Goal: Complete application form: Complete application form

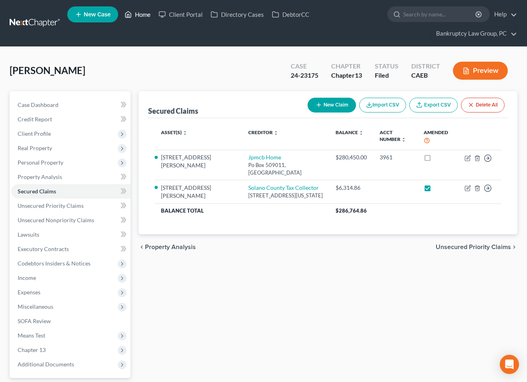
click at [143, 15] on link "Home" at bounding box center [138, 14] width 34 height 14
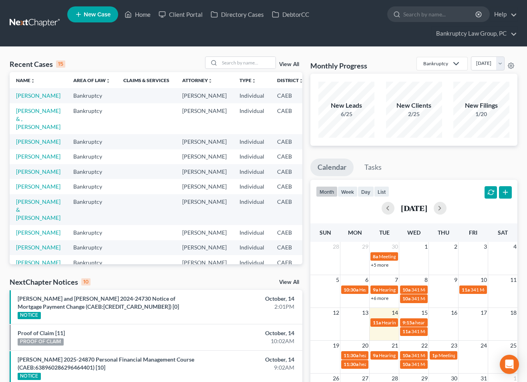
click at [97, 16] on span "New Case" at bounding box center [97, 15] width 27 height 6
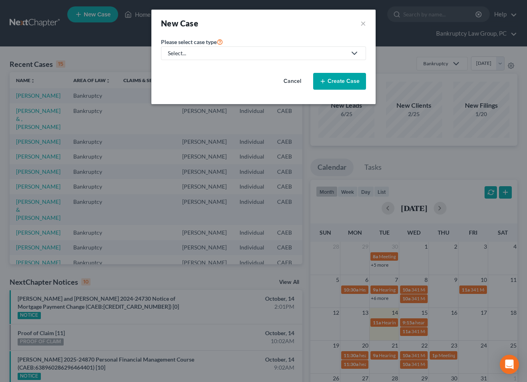
drag, startPoint x: 258, startPoint y: 53, endPoint x: 231, endPoint y: 56, distance: 27.3
click at [258, 53] on div "Select..." at bounding box center [257, 53] width 179 height 8
click at [199, 67] on link "Bankruptcy" at bounding box center [183, 69] width 44 height 12
select select "8"
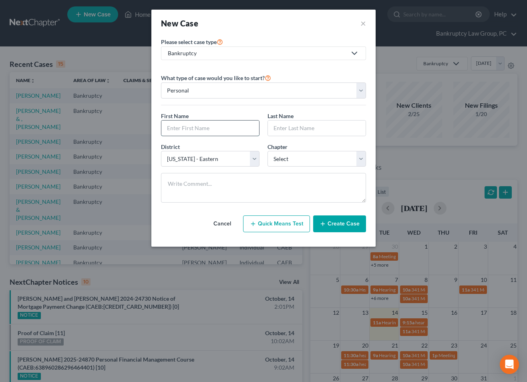
click at [239, 122] on input "text" at bounding box center [210, 128] width 98 height 15
type input "[PERSON_NAME]"
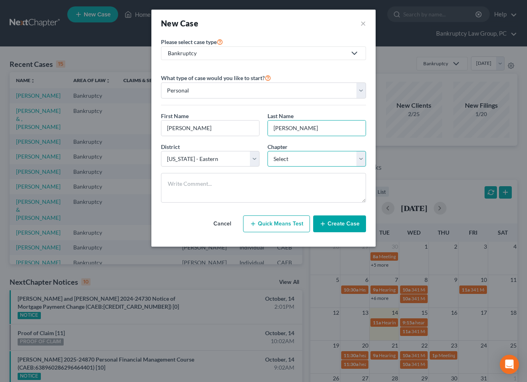
click at [333, 155] on select "Select 7 11 12 13" at bounding box center [317, 159] width 99 height 16
select select "0"
click at [268, 151] on select "Select 7 11 12 13" at bounding box center [317, 159] width 99 height 16
click at [336, 226] on button "Create Case" at bounding box center [339, 224] width 53 height 17
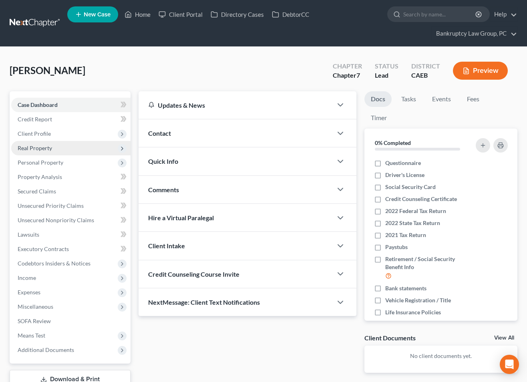
click at [41, 148] on span "Real Property" at bounding box center [35, 148] width 34 height 7
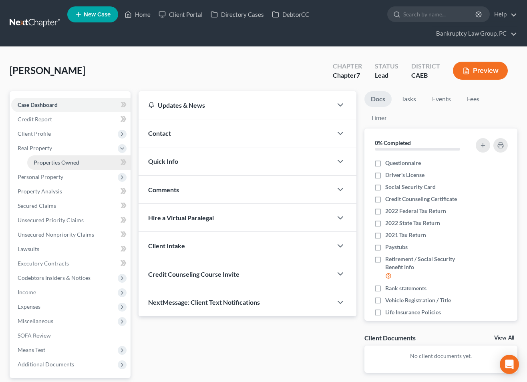
click at [44, 160] on span "Properties Owned" at bounding box center [57, 162] width 46 height 7
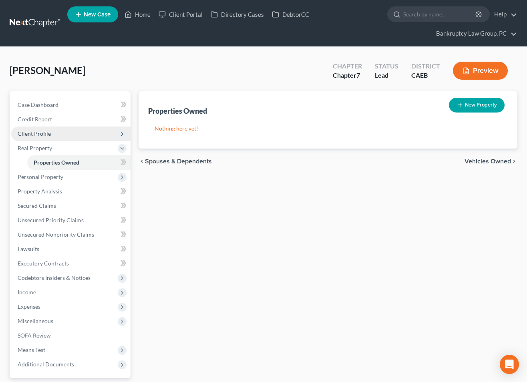
click at [33, 131] on span "Client Profile" at bounding box center [34, 133] width 33 height 7
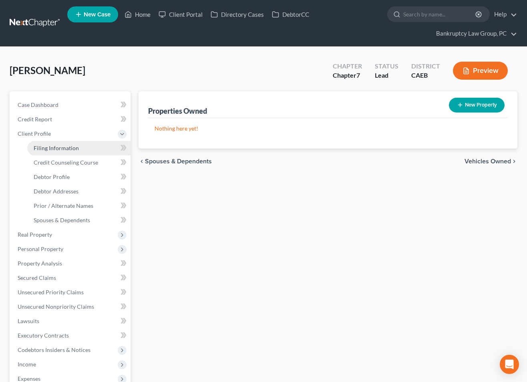
click at [43, 141] on link "Filing Information" at bounding box center [78, 148] width 103 height 14
select select "1"
select select "0"
select select "8"
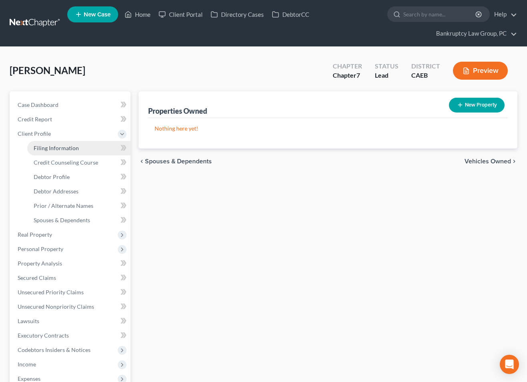
select select "0"
select select "4"
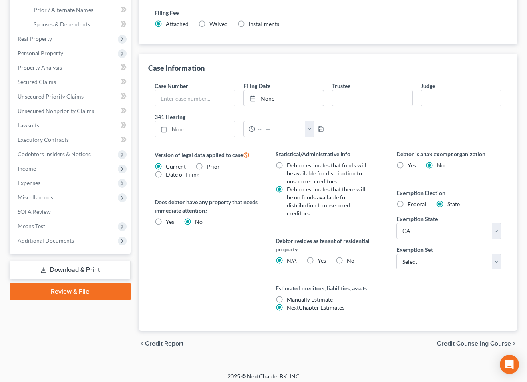
scroll to position [200, 0]
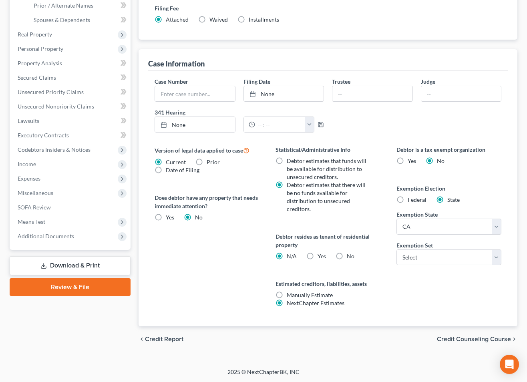
click at [347, 257] on label "No" at bounding box center [351, 256] width 8 height 8
click at [350, 257] on input "No" at bounding box center [352, 254] width 5 height 5
radio input "true"
radio input "false"
click at [407, 259] on select "Select 703 704" at bounding box center [449, 258] width 105 height 16
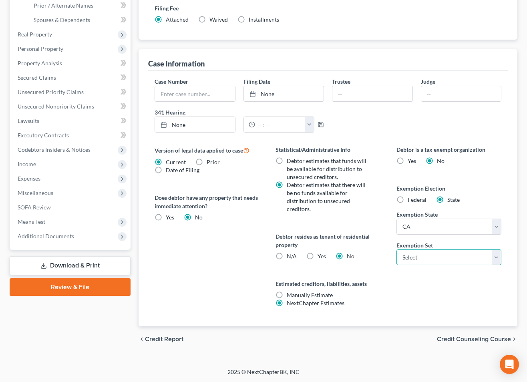
select select "1"
click at [397, 250] on select "Select 703 704" at bounding box center [449, 258] width 105 height 16
click at [453, 337] on span "Credit Counseling Course" at bounding box center [474, 339] width 74 height 6
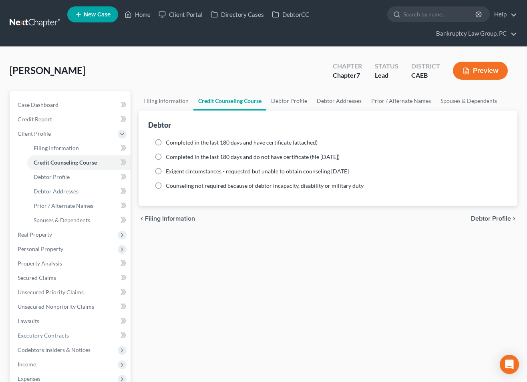
click at [482, 219] on span "Debtor Profile" at bounding box center [491, 219] width 40 height 6
select select "0"
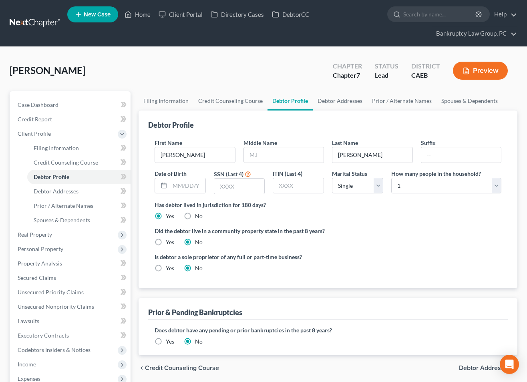
click at [166, 241] on label "Yes" at bounding box center [170, 242] width 8 height 8
click at [169, 241] on input "Yes" at bounding box center [171, 240] width 5 height 5
radio input "true"
radio input "false"
click at [471, 371] on div "chevron_left Credit Counseling Course Debtor Addresses chevron_right" at bounding box center [328, 368] width 379 height 26
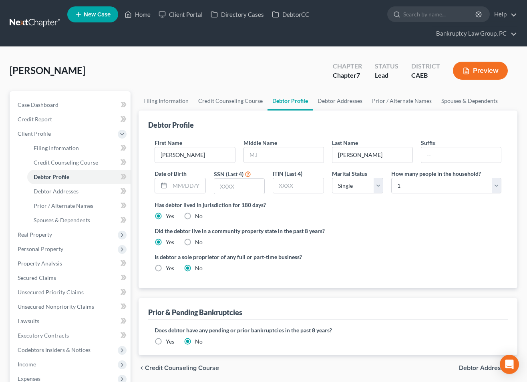
click at [471, 369] on span "Debtor Addresses" at bounding box center [485, 368] width 52 height 6
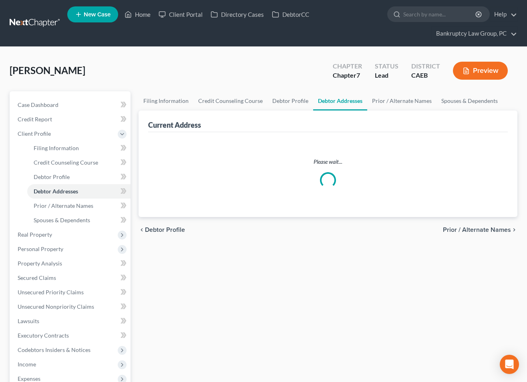
select select "0"
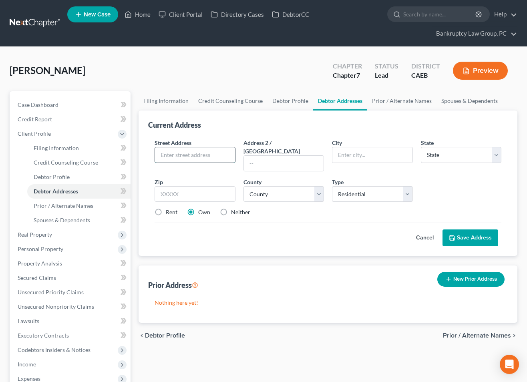
click at [204, 151] on input "text" at bounding box center [195, 154] width 80 height 15
type input "[STREET_ADDRESS]"
type input "95687"
type input "[GEOGRAPHIC_DATA]"
select select "4"
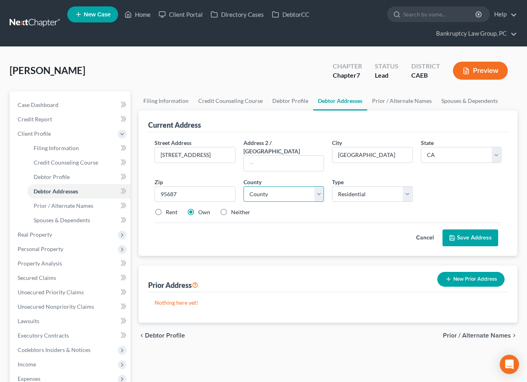
click at [258, 186] on select "County" at bounding box center [284, 194] width 81 height 16
select select "47"
click at [244, 186] on select "County [GEOGRAPHIC_DATA] [GEOGRAPHIC_DATA] [GEOGRAPHIC_DATA] [GEOGRAPHIC_DATA] …" at bounding box center [284, 194] width 81 height 16
click at [473, 230] on button "Save Address" at bounding box center [471, 238] width 56 height 17
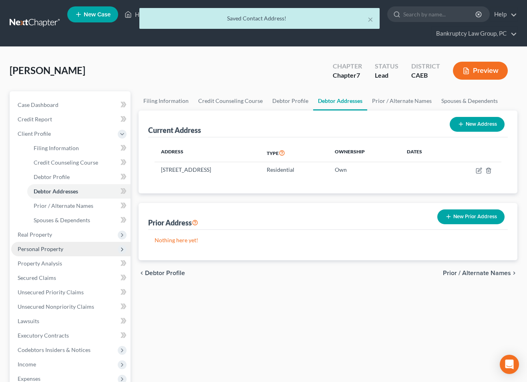
scroll to position [49, 0]
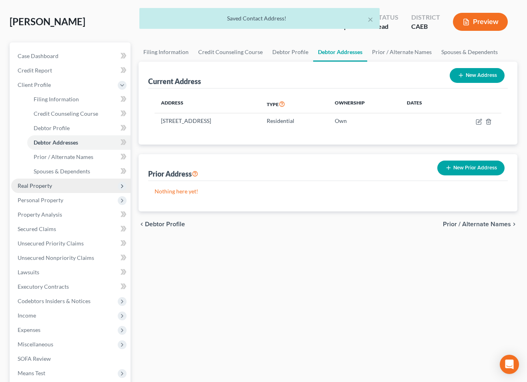
click at [29, 186] on span "Real Property" at bounding box center [35, 185] width 34 height 7
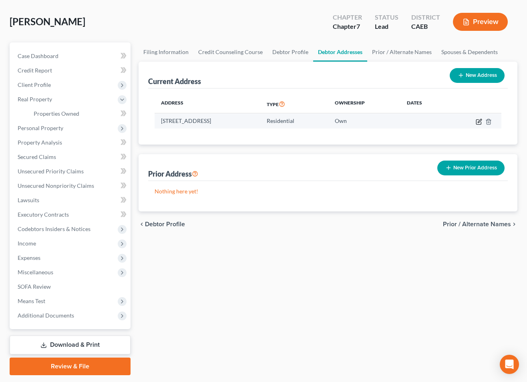
click at [479, 120] on icon "button" at bounding box center [479, 122] width 6 height 6
select select "4"
select select "47"
select select "0"
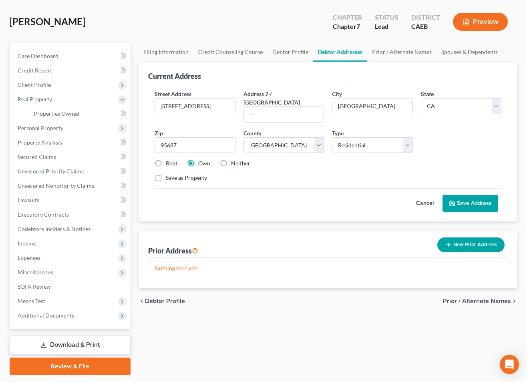
click at [419, 195] on button "Cancel" at bounding box center [424, 203] width 35 height 16
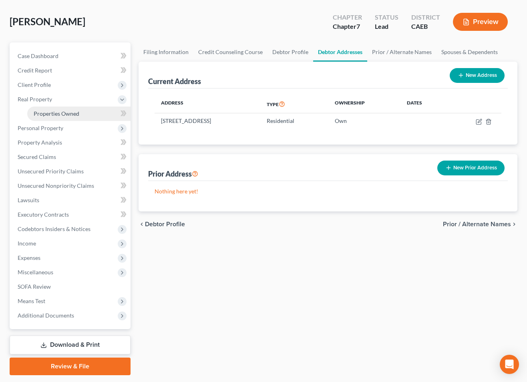
click at [62, 114] on span "Properties Owned" at bounding box center [57, 113] width 46 height 7
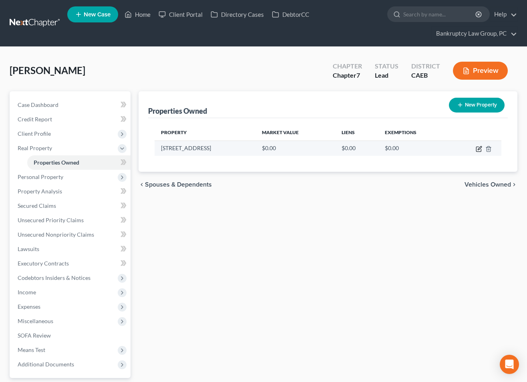
click at [480, 147] on icon "button" at bounding box center [480, 148] width 4 height 4
select select "4"
select select "47"
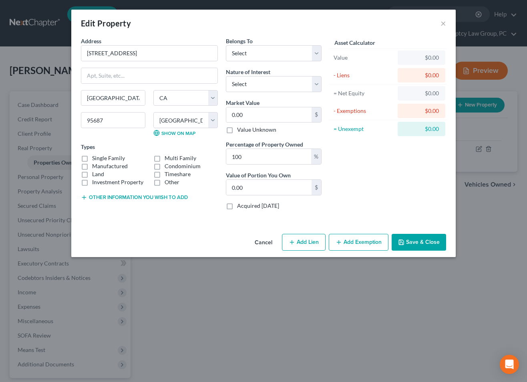
click at [306, 246] on button "Add Lien" at bounding box center [304, 242] width 44 height 17
select select "0"
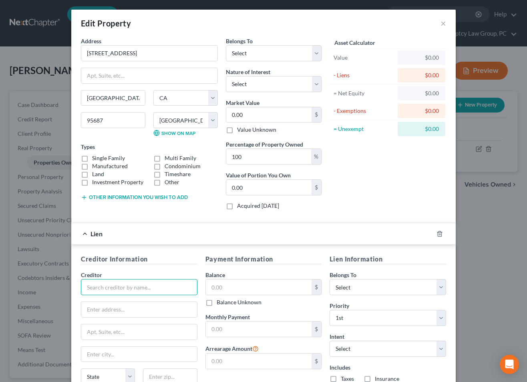
click at [176, 284] on input "text" at bounding box center [139, 287] width 117 height 16
type input "MTG"
drag, startPoint x: 225, startPoint y: 292, endPoint x: 282, endPoint y: 286, distance: 57.6
click at [227, 292] on input "text" at bounding box center [259, 287] width 106 height 15
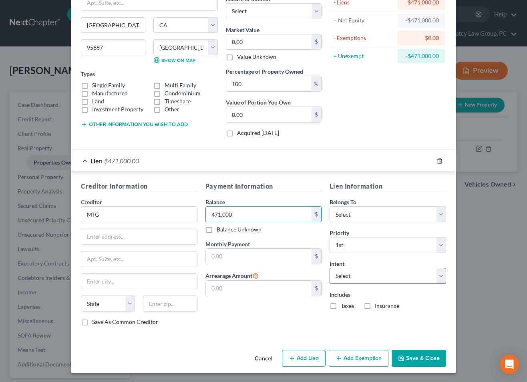
scroll to position [74, 0]
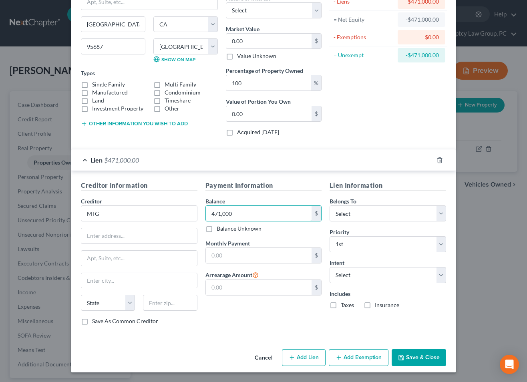
type input "471,000"
drag, startPoint x: 83, startPoint y: 84, endPoint x: 99, endPoint y: 97, distance: 20.3
click at [92, 85] on label "Single Family" at bounding box center [108, 85] width 33 height 8
click at [95, 85] on input "Single Family" at bounding box center [97, 83] width 5 height 5
checkbox input "true"
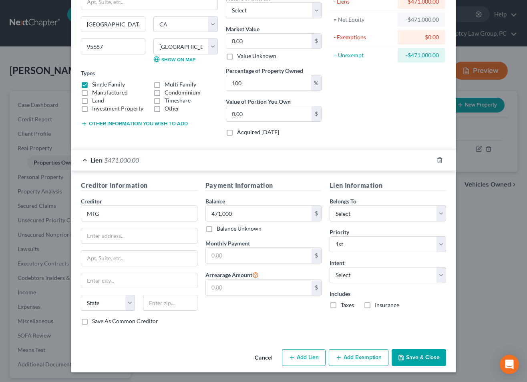
scroll to position [0, 0]
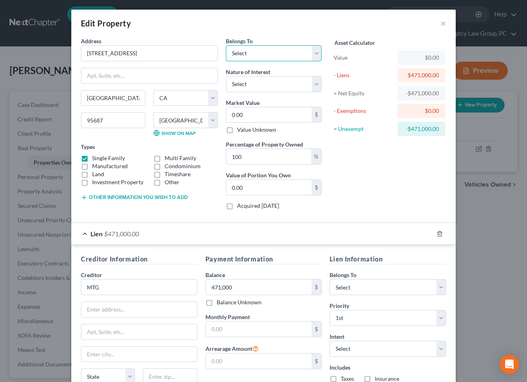
click at [254, 53] on select "Select Debtor 1 Only Debtor 2 Only Debtor 1 And Debtor 2 Only At Least One Of T…" at bounding box center [274, 53] width 96 height 16
select select "0"
click at [226, 45] on select "Select Debtor 1 Only Debtor 2 Only Debtor 1 And Debtor 2 Only At Least One Of T…" at bounding box center [274, 53] width 96 height 16
click at [255, 79] on select "Select Fee Simple Joint Tenant Life Estate Equitable Interest Future Interest T…" at bounding box center [274, 84] width 96 height 16
select select "0"
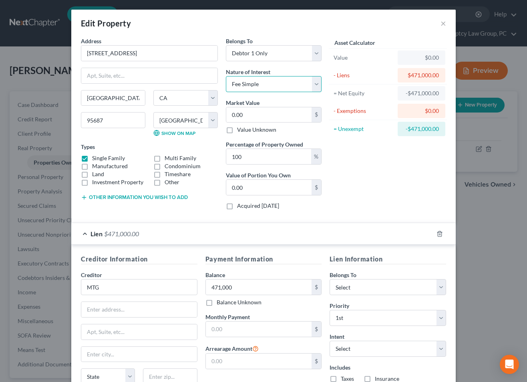
click at [226, 76] on select "Select Fee Simple Joint Tenant Life Estate Equitable Interest Future Interest T…" at bounding box center [274, 84] width 96 height 16
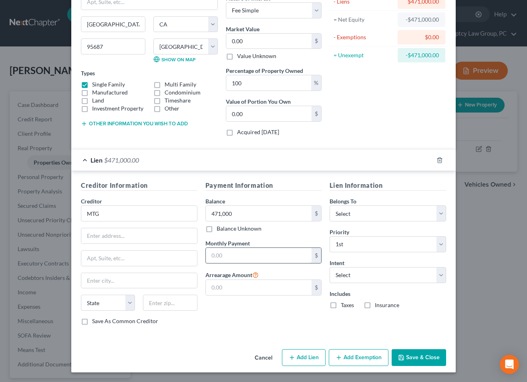
drag, startPoint x: 287, startPoint y: 254, endPoint x: 508, endPoint y: 248, distance: 220.8
click at [287, 254] on input "text" at bounding box center [259, 255] width 106 height 15
type input "2"
type input "2,462.50"
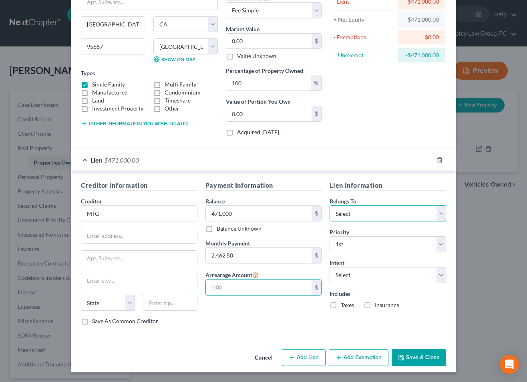
click at [365, 213] on select "Select Debtor 1 Only Debtor 2 Only Debtor 1 And Debtor 2 Only At Least One Of T…" at bounding box center [388, 214] width 117 height 16
select select "0"
click at [330, 206] on select "Select Debtor 1 Only Debtor 2 Only Debtor 1 And Debtor 2 Only At Least One Of T…" at bounding box center [388, 214] width 117 height 16
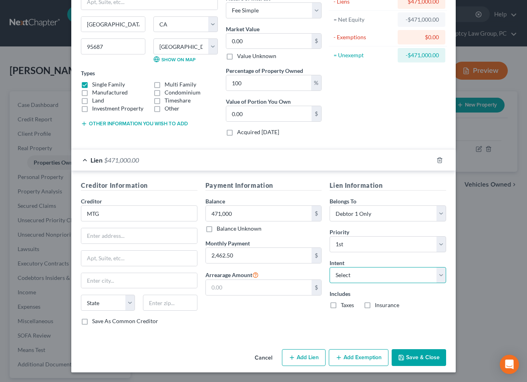
click at [365, 276] on select "Select Surrender Redeem Reaffirm Avoid Other" at bounding box center [388, 275] width 117 height 16
select select "2"
click at [330, 267] on select "Select Surrender Redeem Reaffirm Avoid Other" at bounding box center [388, 275] width 117 height 16
click at [423, 363] on button "Save & Close" at bounding box center [419, 357] width 54 height 17
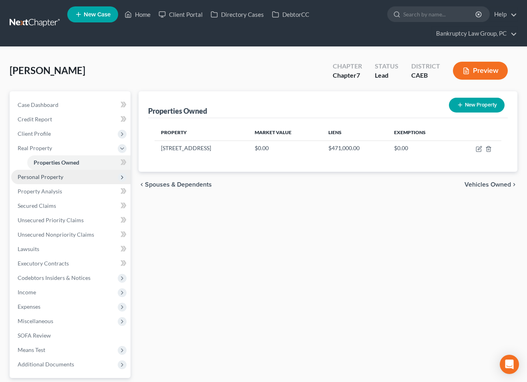
click at [34, 178] on span "Personal Property" at bounding box center [41, 176] width 46 height 7
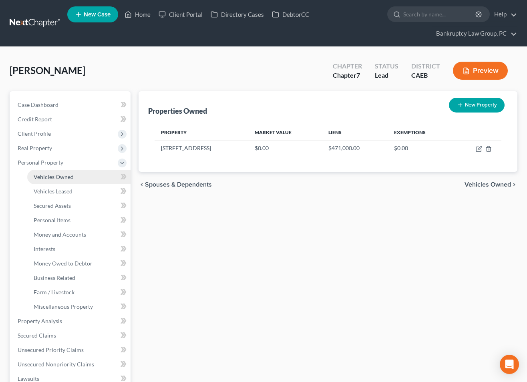
click at [41, 178] on span "Vehicles Owned" at bounding box center [54, 176] width 40 height 7
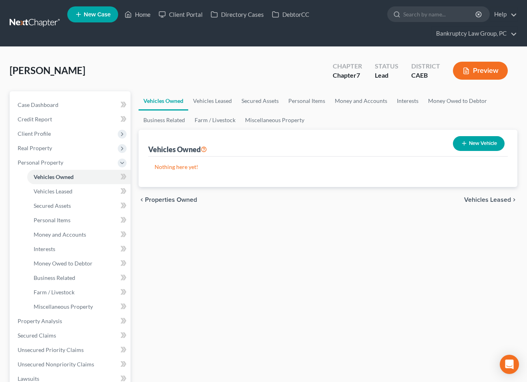
click at [494, 142] on button "New Vehicle" at bounding box center [479, 143] width 52 height 15
select select "0"
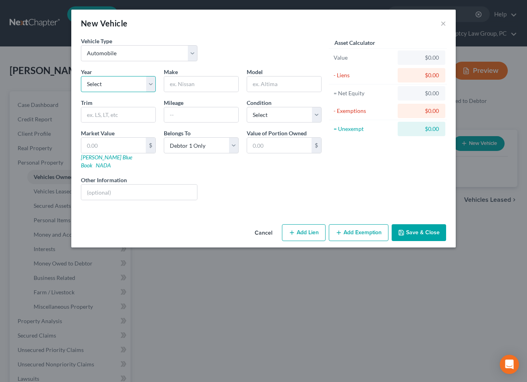
click at [129, 84] on select "Select 2026 2025 2024 2023 2022 2021 2020 2019 2018 2017 2016 2015 2014 2013 20…" at bounding box center [118, 84] width 75 height 16
select select "0"
click at [81, 76] on select "Select 2026 2025 2024 2023 2022 2021 2020 2019 2018 2017 2016 2015 2014 2013 20…" at bounding box center [118, 84] width 75 height 16
click at [197, 85] on input "text" at bounding box center [201, 84] width 74 height 15
type input "VEH 1"
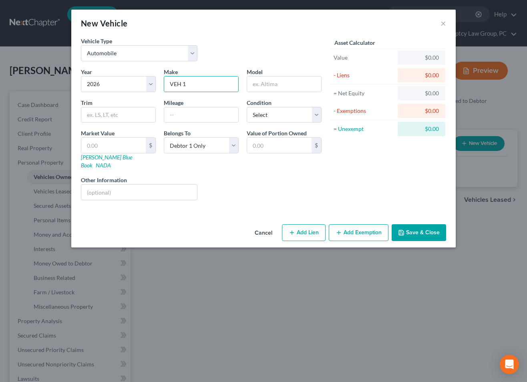
click at [306, 226] on button "Add Lien" at bounding box center [304, 232] width 44 height 17
select select "0"
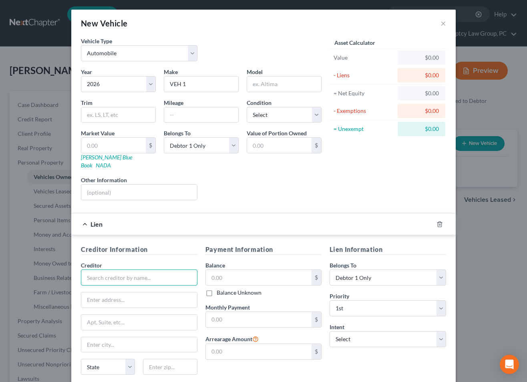
click at [170, 270] on input "text" at bounding box center [139, 278] width 117 height 16
type input "VEH 1 Loan"
click at [226, 271] on input "text" at bounding box center [259, 277] width 106 height 15
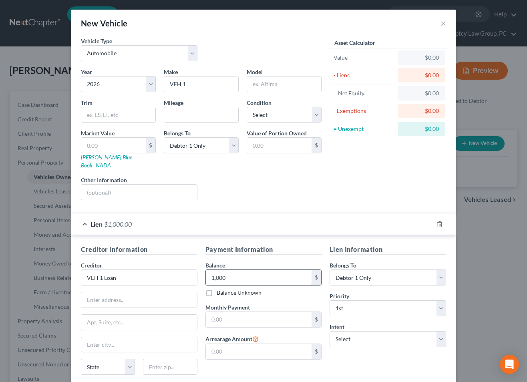
type input "1,000"
type input "100"
click at [354, 341] on div "Lien Information Belongs To * Select Debtor 1 Only Debtor 2 Only Debtor 1 And D…" at bounding box center [388, 320] width 125 height 151
click at [353, 338] on select "Select Surrender Redeem Reaffirm Avoid Other" at bounding box center [388, 339] width 117 height 16
select select "2"
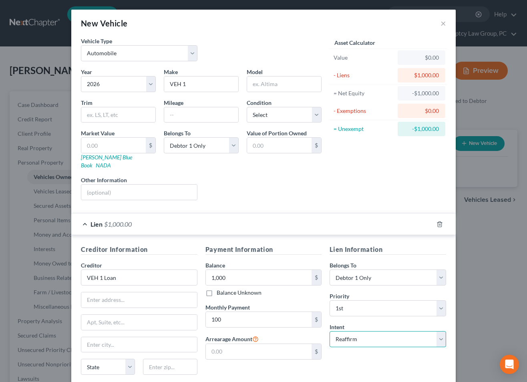
click at [330, 331] on select "Select Surrender Redeem Reaffirm Avoid Other" at bounding box center [388, 339] width 117 height 16
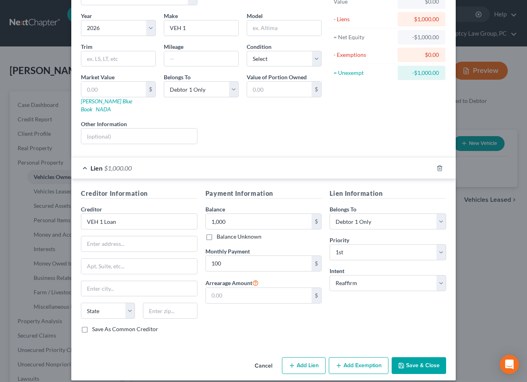
click at [431, 357] on button "Save & Close" at bounding box center [419, 365] width 54 height 17
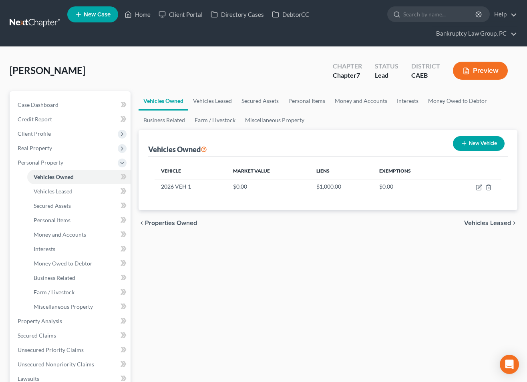
click at [211, 305] on div "Vehicles Owned Vehicles Leased Secured Assets Personal Items Money and Accounts…" at bounding box center [328, 322] width 387 height 463
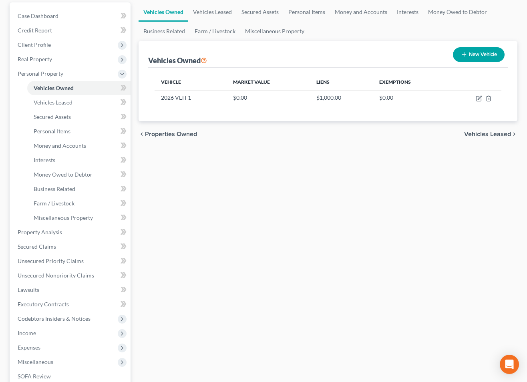
scroll to position [89, 0]
click at [30, 330] on span "Income" at bounding box center [27, 332] width 18 height 7
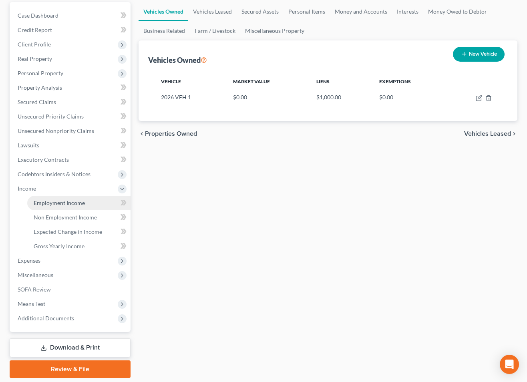
click at [56, 204] on span "Employment Income" at bounding box center [59, 203] width 51 height 7
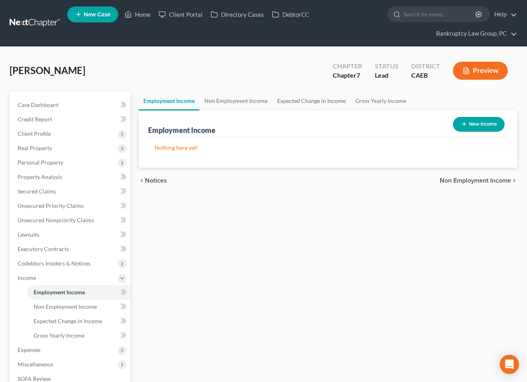
click at [476, 125] on button "New Income" at bounding box center [479, 124] width 52 height 15
select select "0"
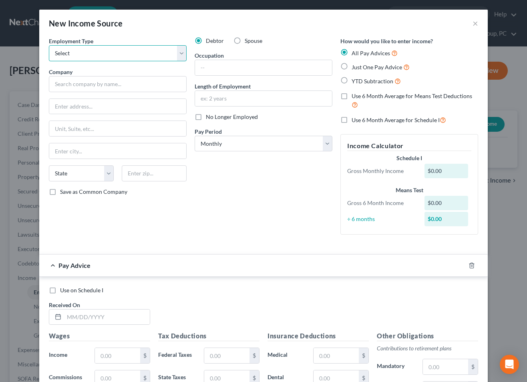
click at [98, 56] on select "Select Full or [DEMOGRAPHIC_DATA] Employment Self Employment" at bounding box center [118, 53] width 138 height 16
click at [101, 53] on select "Select Full or [DEMOGRAPHIC_DATA] Employment Self Employment" at bounding box center [118, 53] width 138 height 16
select select "0"
click at [49, 45] on select "Select Full or [DEMOGRAPHIC_DATA] Employment Self Employment" at bounding box center [118, 53] width 138 height 16
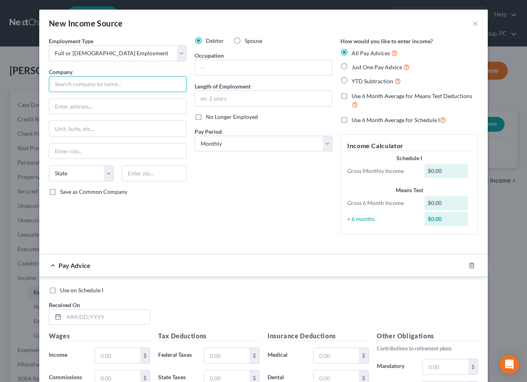
drag, startPoint x: 108, startPoint y: 81, endPoint x: 220, endPoint y: 112, distance: 116.4
click at [109, 82] on input "text" at bounding box center [118, 84] width 138 height 16
type input "Recology"
drag, startPoint x: 127, startPoint y: 315, endPoint x: 175, endPoint y: 296, distance: 51.6
click at [126, 315] on input "text" at bounding box center [107, 317] width 86 height 15
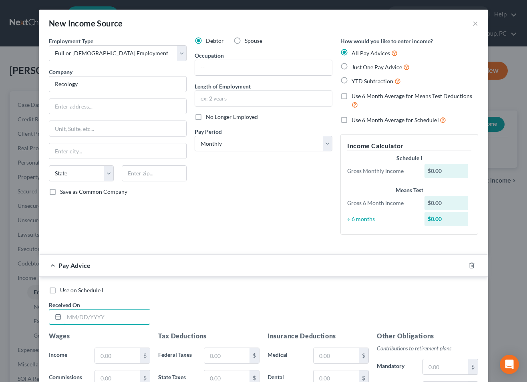
scroll to position [179, 0]
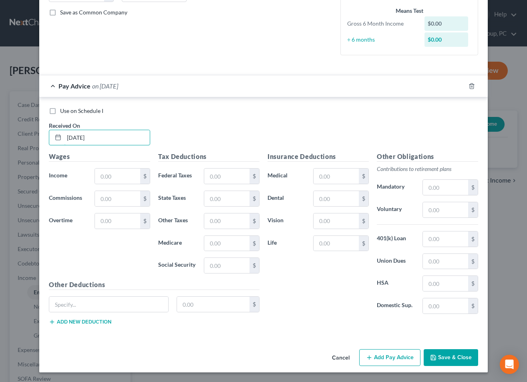
type input "[DATE]"
type input "2,007.68"
type input "276"
type input "124.47"
type input "29.11"
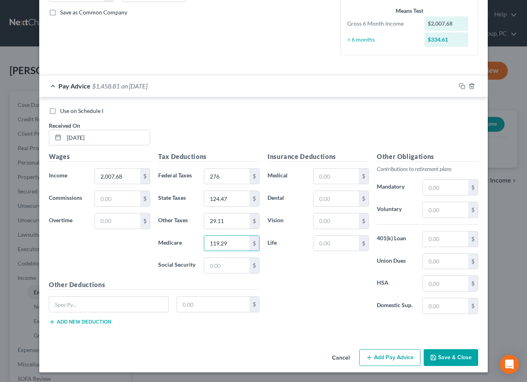
type input "119.29"
type input "24.09"
type input "18.13"
type input "20.08"
type input "159"
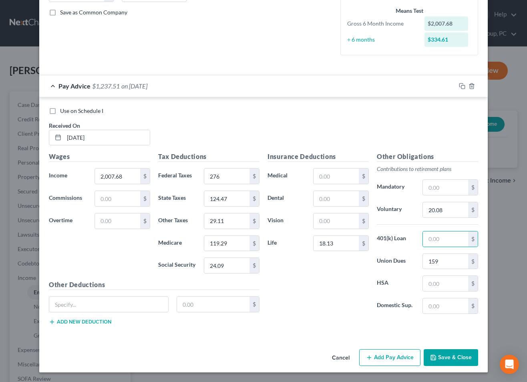
click at [423, 112] on div "Use on Schedule I" at bounding box center [263, 111] width 429 height 8
click at [459, 84] on icon "button" at bounding box center [461, 85] width 4 height 4
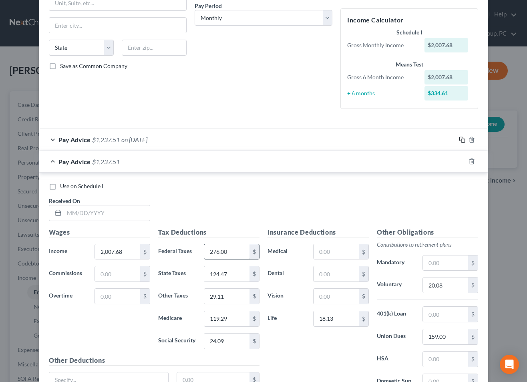
scroll to position [201, 0]
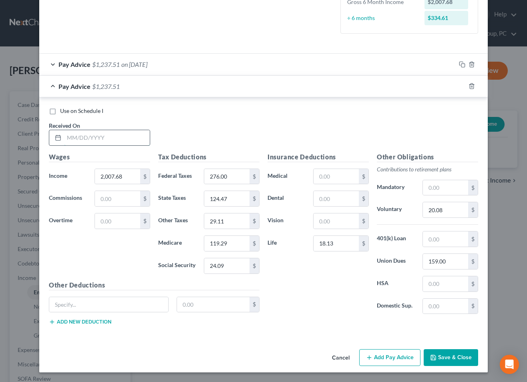
click at [134, 130] on input "text" at bounding box center [107, 137] width 86 height 15
type input "[DATE]"
type input "286.01"
type input "126.44"
type input "29.57"
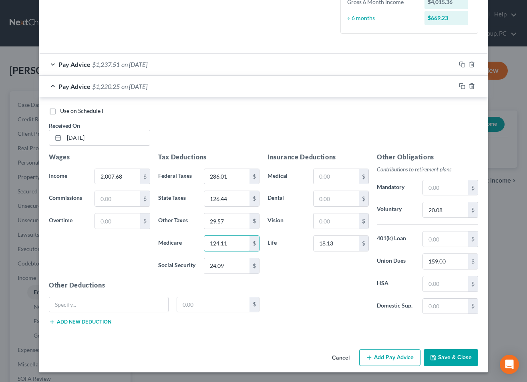
type input "124.11"
type input "24.09"
type input "19.03"
type input "0"
click at [471, 117] on div "Use on Schedule I Received On * [DATE]" at bounding box center [263, 129] width 437 height 45
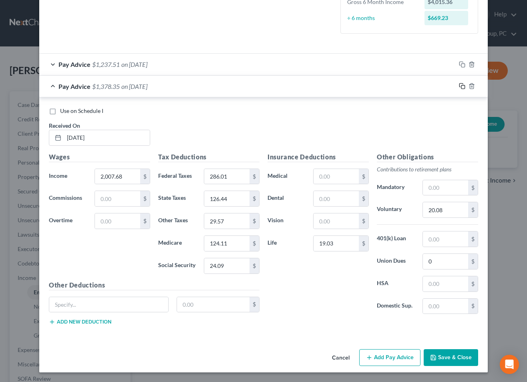
drag, startPoint x: 464, startPoint y: 86, endPoint x: 409, endPoint y: 102, distance: 56.8
click at [463, 87] on icon "button" at bounding box center [462, 86] width 6 height 6
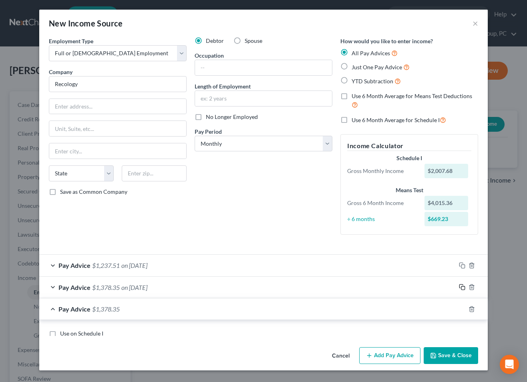
scroll to position [223, 0]
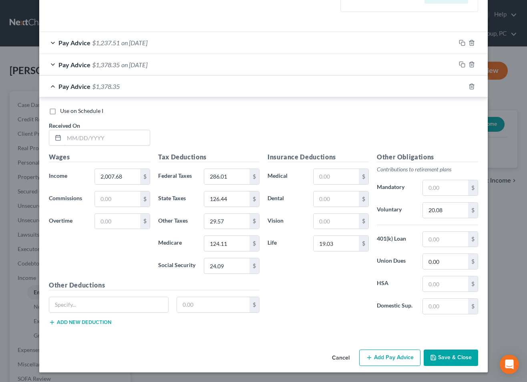
drag, startPoint x: 120, startPoint y: 142, endPoint x: 201, endPoint y: 141, distance: 80.5
click at [120, 141] on input "text" at bounding box center [107, 137] width 86 height 15
type input "[DATE]"
type input "2,509.60"
type input "393.39"
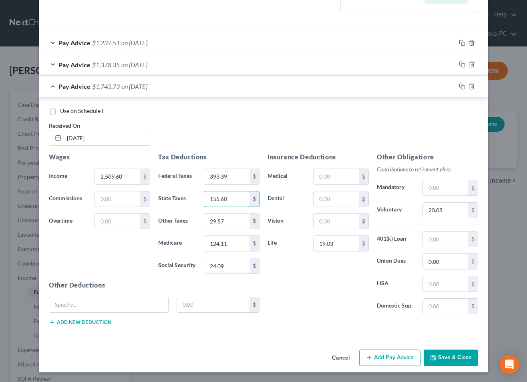
type input "155.60"
type input "36.39"
type input "171.71"
type input "30.11"
type input "0"
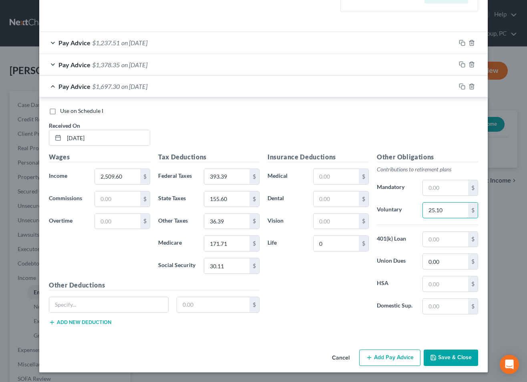
type input "25.10"
drag, startPoint x: 452, startPoint y: 120, endPoint x: 453, endPoint y: 107, distance: 13.2
click at [452, 119] on div "Use on Schedule I Received On * [DATE]" at bounding box center [263, 129] width 437 height 45
drag, startPoint x: 462, startPoint y: 86, endPoint x: 457, endPoint y: 88, distance: 5.7
click at [462, 86] on icon "button" at bounding box center [462, 86] width 6 height 6
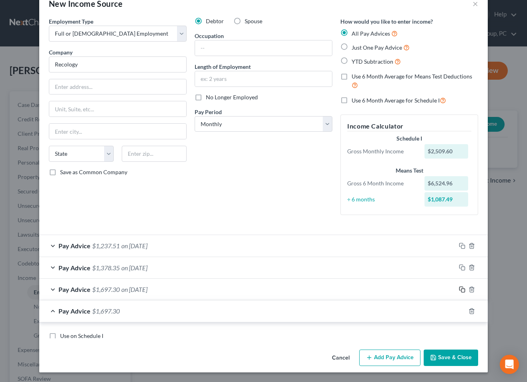
scroll to position [244, 0]
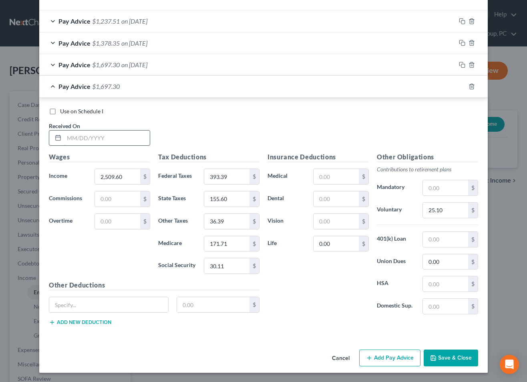
drag, startPoint x: 104, startPoint y: 142, endPoint x: 137, endPoint y: 143, distance: 32.5
click at [104, 142] on input "text" at bounding box center [107, 138] width 86 height 15
type input "[DATE]"
type input "2,007.69"
type input "279.05"
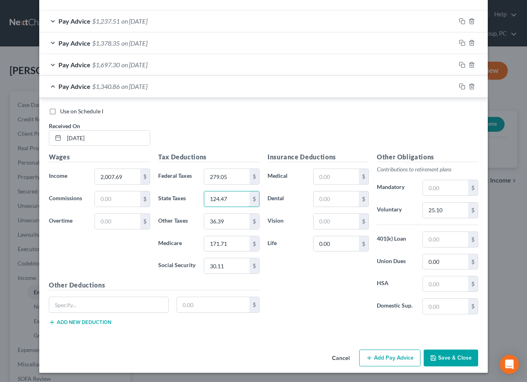
type input "124.47"
type input "29.11"
type input "120.88"
type input "24.1"
type input "20.08"
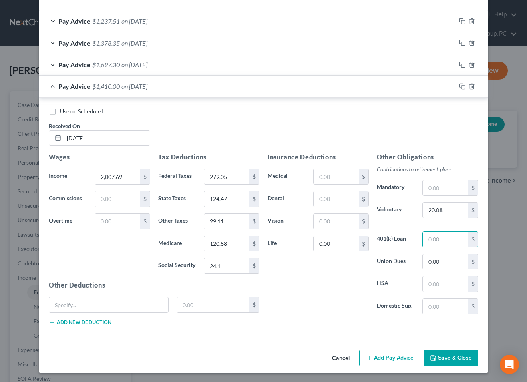
drag, startPoint x: 459, startPoint y: 115, endPoint x: 460, endPoint y: 99, distance: 16.0
click at [459, 105] on div "Use on Schedule I Received On * [DATE] Wages Income * 2,007.69 $ Commissions $ …" at bounding box center [263, 218] width 449 height 241
drag, startPoint x: 463, startPoint y: 85, endPoint x: 431, endPoint y: 95, distance: 33.3
click at [463, 85] on icon "button" at bounding box center [462, 86] width 6 height 6
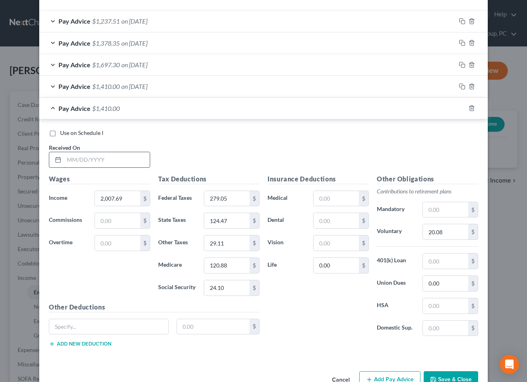
click at [94, 163] on input "text" at bounding box center [107, 159] width 86 height 15
type input "[DATE]"
type input "2,509.61"
type input "393.40"
type input "155.60"
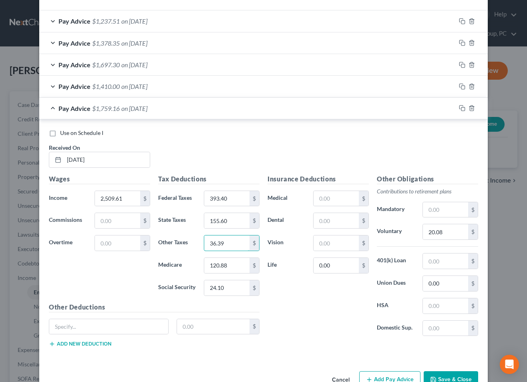
type input "36.39"
type input "171.71"
type input "30.11"
type input "19.03"
type input "25.10"
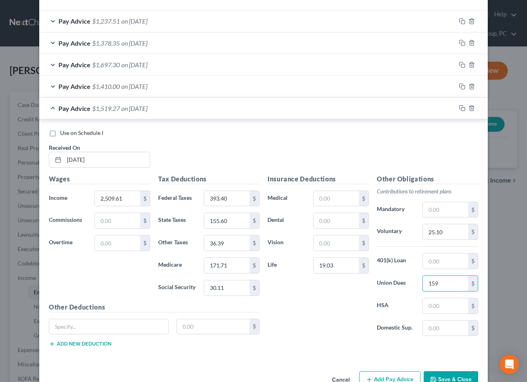
type input "159"
click at [449, 155] on div "Use on Schedule I Received On * [DATE]" at bounding box center [263, 151] width 437 height 45
click at [462, 107] on icon "button" at bounding box center [462, 108] width 6 height 6
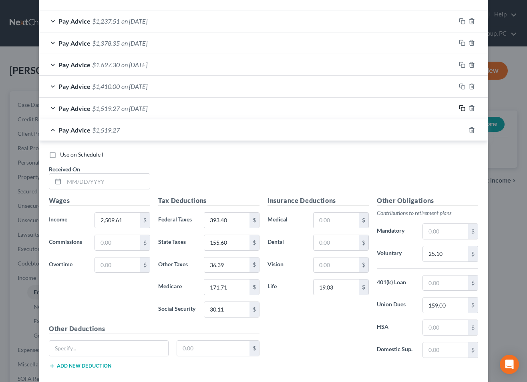
scroll to position [288, 0]
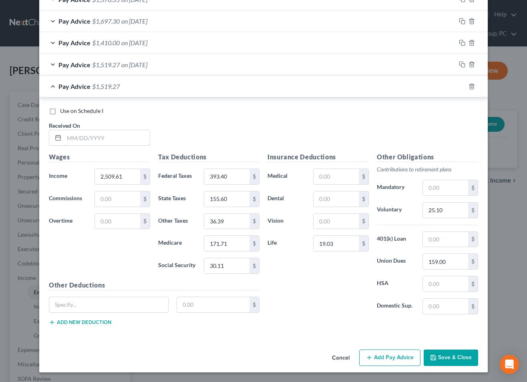
drag, startPoint x: 117, startPoint y: 141, endPoint x: 308, endPoint y: 163, distance: 192.4
click at [117, 141] on input "text" at bounding box center [107, 137] width 86 height 15
type input "[DATE]"
type input "2,509.60"
type input "400.99"
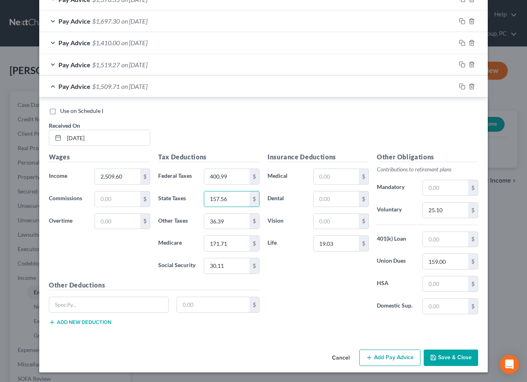
type input "157.56"
type input "36.85"
type input "174.95"
type input "30.12"
type input "0"
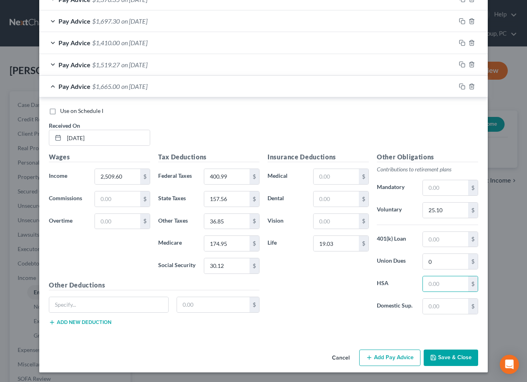
drag, startPoint x: 446, startPoint y: 126, endPoint x: 450, endPoint y: 123, distance: 5.7
click at [449, 125] on div "Use on Schedule I Received On * [DATE]" at bounding box center [263, 129] width 437 height 45
click at [463, 87] on icon "button" at bounding box center [462, 86] width 6 height 6
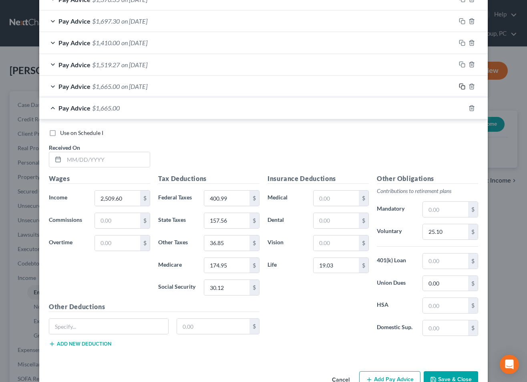
scroll to position [310, 0]
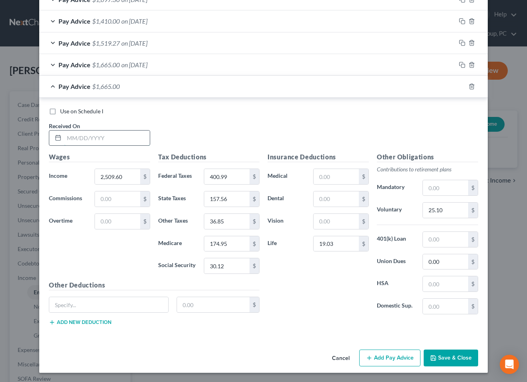
click at [123, 140] on input "text" at bounding box center [107, 138] width 86 height 15
type input "[DATE]"
type input "3,011.52"
type input "512.65"
type input "186.71"
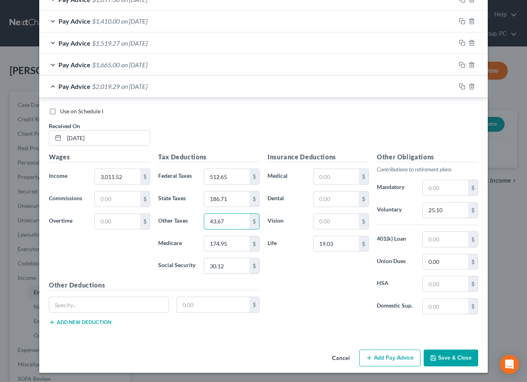
type input "43.67"
type input "222.54"
type input "36.14"
type input "0"
type input "30.12"
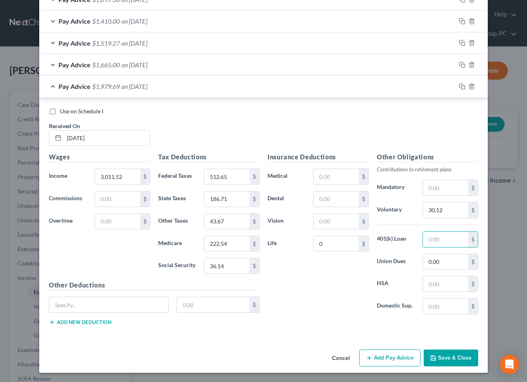
drag, startPoint x: 421, startPoint y: 137, endPoint x: 447, endPoint y: 96, distance: 47.9
click at [424, 131] on div "Use on Schedule I Received On * [DATE]" at bounding box center [263, 129] width 437 height 45
click at [461, 87] on rect "button" at bounding box center [463, 88] width 4 height 4
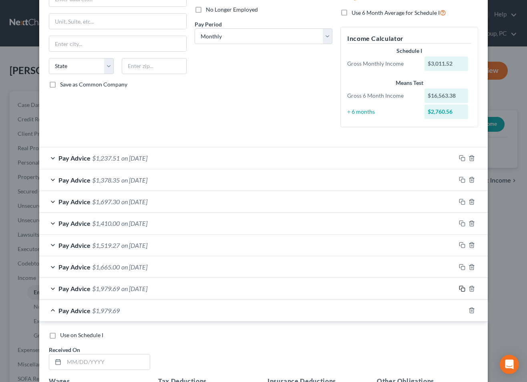
scroll to position [332, 0]
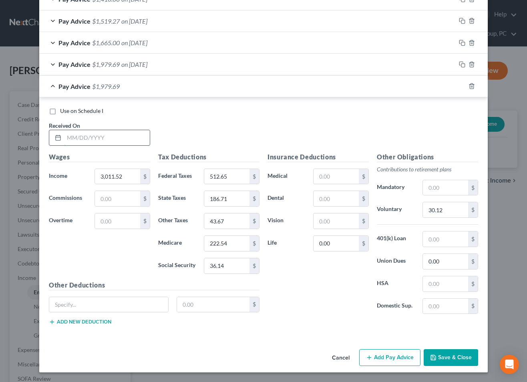
drag, startPoint x: 125, startPoint y: 137, endPoint x: 130, endPoint y: 138, distance: 5.3
click at [125, 137] on input "text" at bounding box center [107, 137] width 86 height 15
type input "[DATE]"
type input "2,509.60"
type input "393.39"
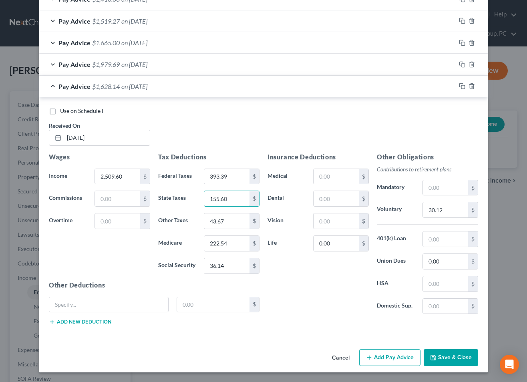
type input "155.60"
type input "36.39"
type input "171.71"
type input "30.11"
type input "25.10"
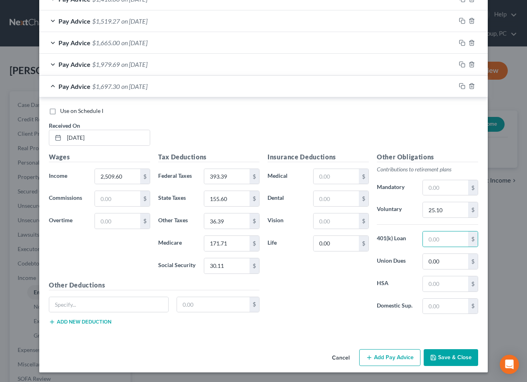
click at [411, 135] on div "Use on Schedule I Received On * [DATE]" at bounding box center [263, 129] width 437 height 45
click at [462, 86] on icon "button" at bounding box center [462, 86] width 6 height 6
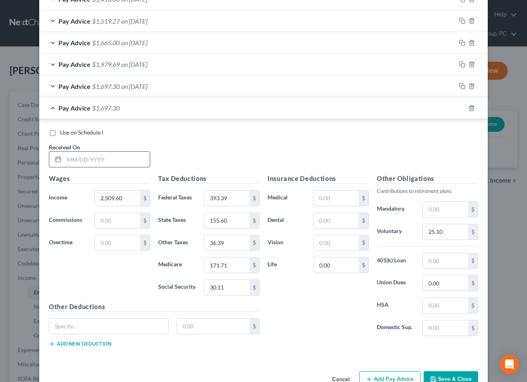
click at [133, 160] on input "text" at bounding box center [107, 159] width 86 height 15
type input "[DATE]"
type input "2,509.60"
type input "393.39"
type input "155.60"
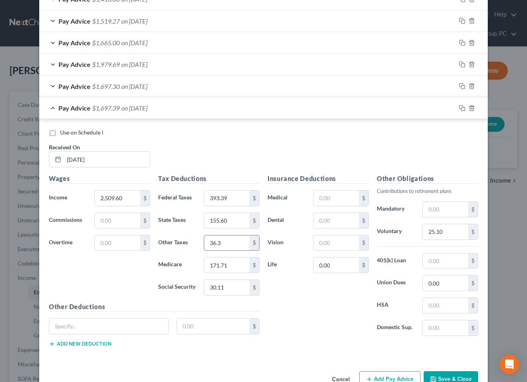
type input "36.39"
type input "171.71"
type input "30.11"
click at [447, 140] on div "Use on Schedule I Received On * [DATE]" at bounding box center [263, 151] width 437 height 45
click at [461, 108] on rect "button" at bounding box center [463, 109] width 4 height 4
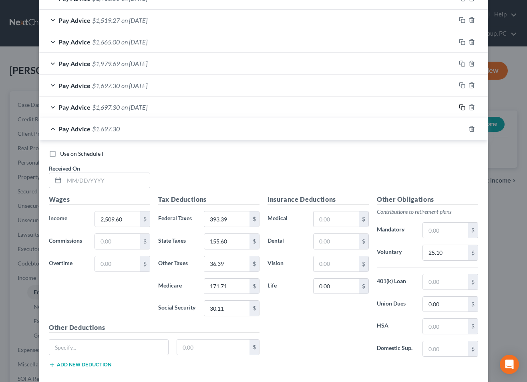
scroll to position [375, 0]
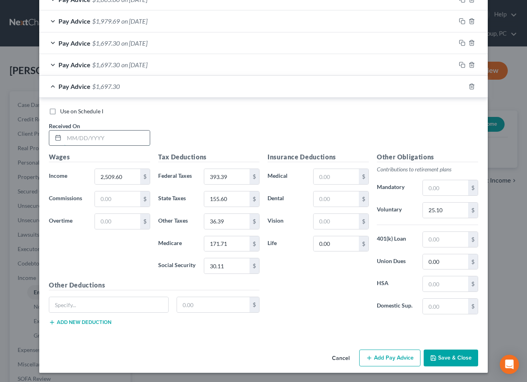
click at [130, 139] on input "text" at bounding box center [107, 138] width 86 height 15
type input "[DATE]"
type input "2,509.60"
type input "393.39"
type input "155.59"
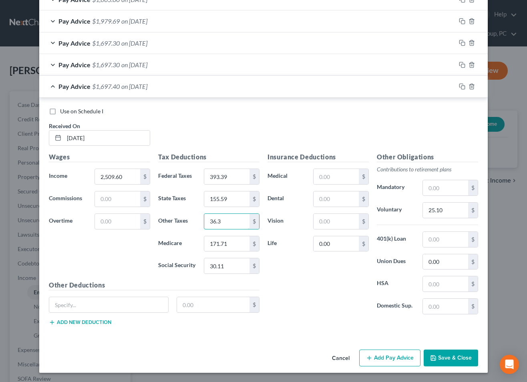
type input "36.39"
type input "171.71"
type input "30.12"
drag, startPoint x: 448, startPoint y: 131, endPoint x: 458, endPoint y: 94, distance: 37.8
click at [449, 128] on div "Use on Schedule I Received On * [DATE]" at bounding box center [263, 129] width 437 height 45
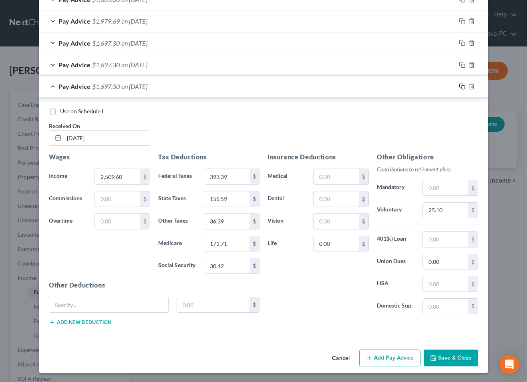
click at [463, 84] on icon "button" at bounding box center [462, 86] width 6 height 6
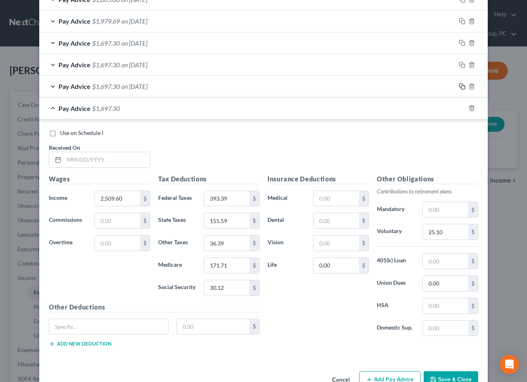
scroll to position [397, 0]
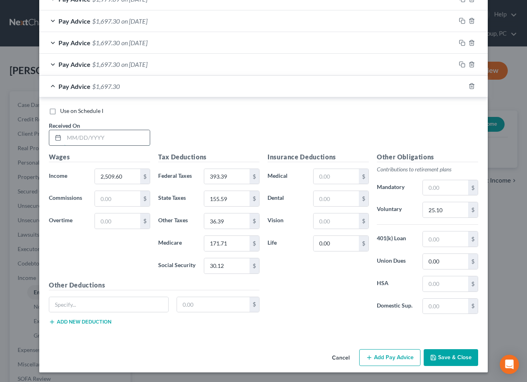
click at [116, 144] on input "text" at bounding box center [107, 137] width 86 height 15
type input "[DATE]"
type input "2,509.60"
type input "393.39"
type input "155.60"
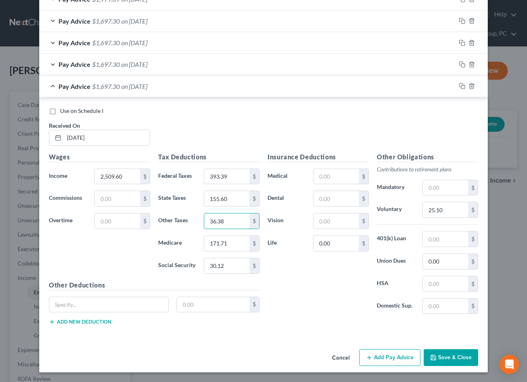
type input "36.38"
type input "171.71"
type input "30.11"
type input "19.03"
type input "159"
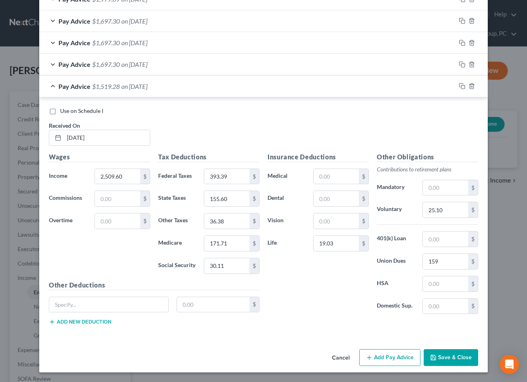
drag, startPoint x: 425, startPoint y: 133, endPoint x: 439, endPoint y: 122, distance: 17.6
click at [428, 131] on div "Use on Schedule I Received On * [DATE]" at bounding box center [263, 129] width 437 height 45
click at [461, 85] on icon "button" at bounding box center [462, 86] width 6 height 6
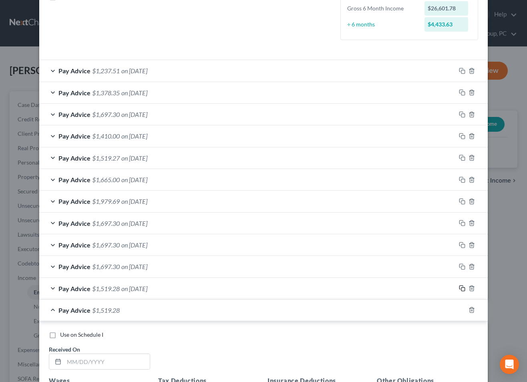
scroll to position [419, 0]
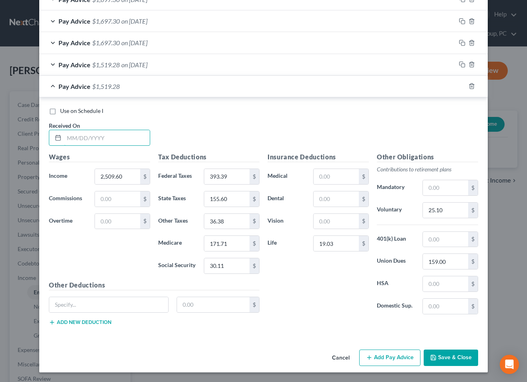
drag, startPoint x: 113, startPoint y: 135, endPoint x: 480, endPoint y: 130, distance: 367.0
click at [113, 135] on input "text" at bounding box center [107, 137] width 86 height 15
type input "[DATE]"
type input "2,509.60"
type input "400.99"
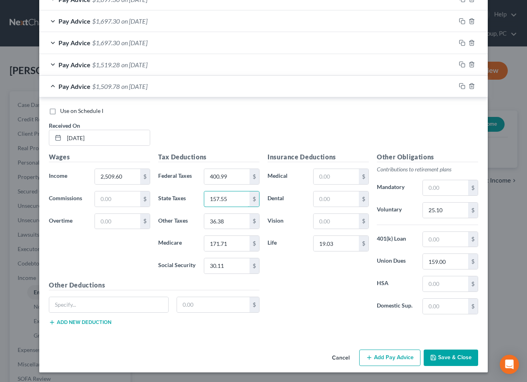
type input "157.55"
type input "36.85"
type input "174.95"
type input "30.12"
type input "0"
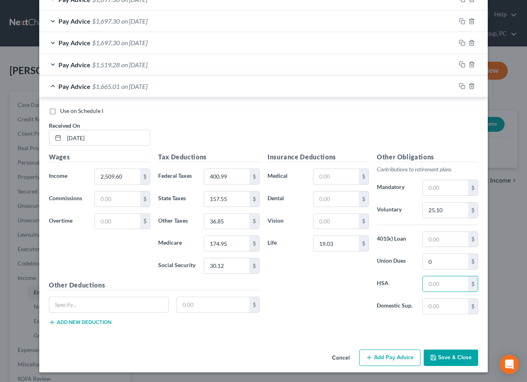
click at [440, 128] on div "Use on Schedule I Received On * [DATE]" at bounding box center [263, 129] width 437 height 45
click at [461, 85] on rect "button" at bounding box center [463, 87] width 4 height 4
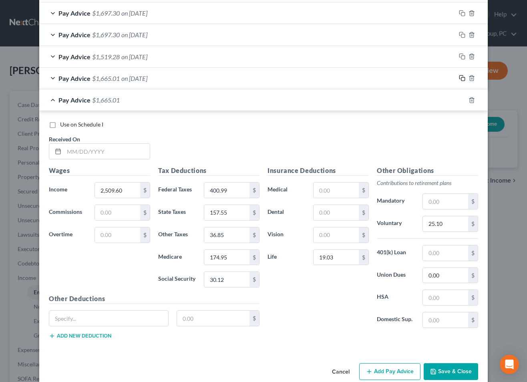
scroll to position [440, 0]
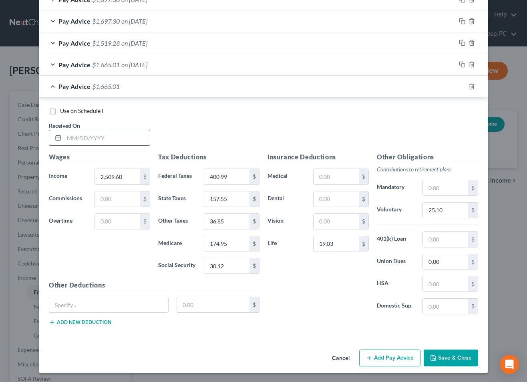
click at [135, 137] on input "text" at bounding box center [107, 137] width 86 height 15
type input "[DATE]"
click at [439, 123] on div "Use on Schedule I Received On * [DATE]" at bounding box center [263, 129] width 437 height 45
click at [463, 87] on icon "button" at bounding box center [462, 86] width 6 height 6
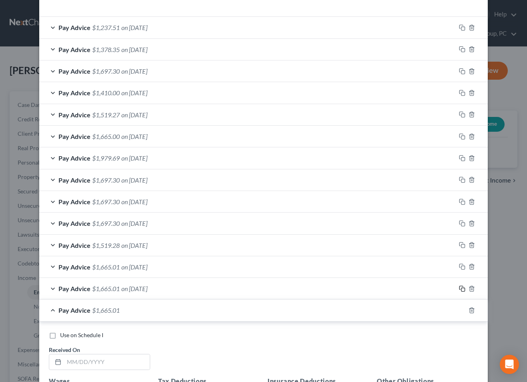
scroll to position [462, 0]
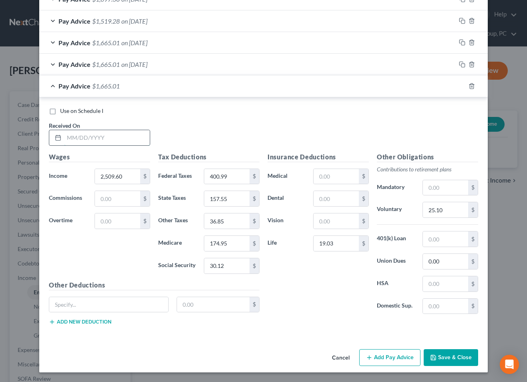
click at [130, 141] on input "text" at bounding box center [107, 137] width 86 height 15
type input "[DATE]"
type input "2,007.68"
type input "279.05"
type input "124.48"
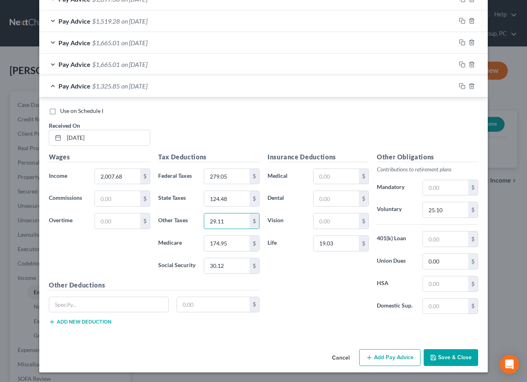
type input "29.11"
type input "120.88"
type input "24.09"
type input "0"
type input "20.08"
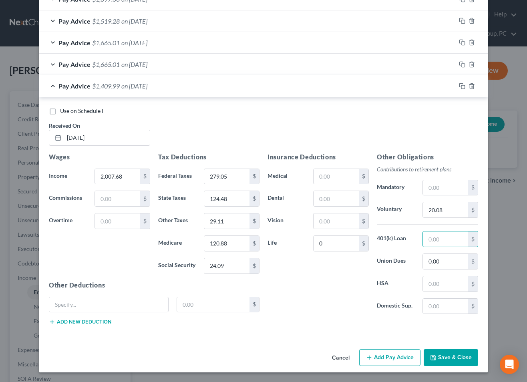
click at [419, 117] on div "Use on Schedule I Received On * [DATE]" at bounding box center [263, 129] width 437 height 45
click at [463, 87] on icon "button" at bounding box center [462, 86] width 6 height 6
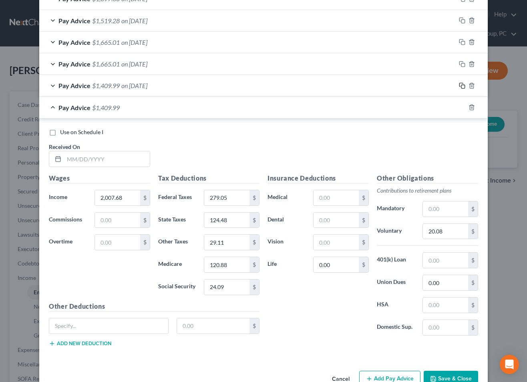
scroll to position [484, 0]
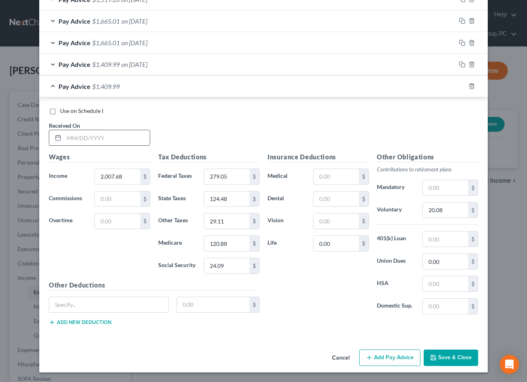
click at [131, 137] on input "text" at bounding box center [107, 137] width 86 height 15
type input "[DATE]"
type input "29.12"
drag, startPoint x: 448, startPoint y: 122, endPoint x: 453, endPoint y: 102, distance: 20.1
click at [448, 121] on div "Use on Schedule I Received On * [DATE]" at bounding box center [263, 129] width 437 height 45
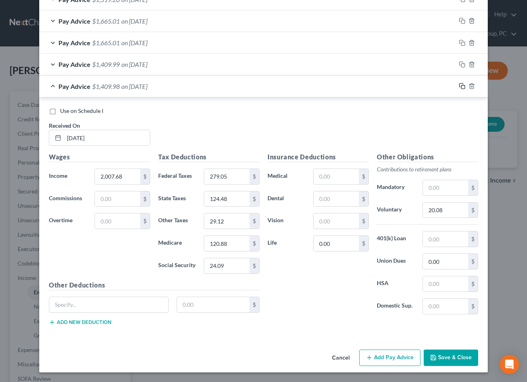
click at [461, 85] on icon "button" at bounding box center [462, 86] width 6 height 6
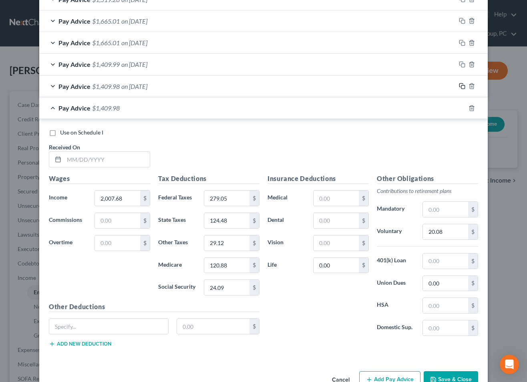
scroll to position [506, 0]
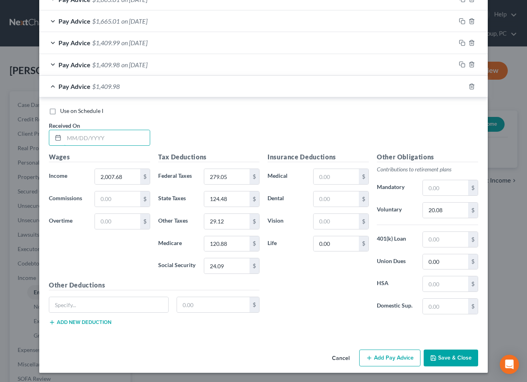
drag, startPoint x: 131, startPoint y: 137, endPoint x: 153, endPoint y: 137, distance: 21.6
click at [131, 137] on input "text" at bounding box center [107, 137] width 86 height 15
type input "[DATE]"
type input "2,509.60"
type input "393.39"
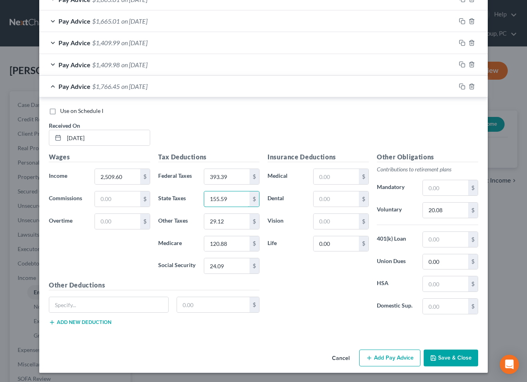
type input "155.59"
type input "36.38"
type input "171.71"
type input "30.12"
type input "19.03"
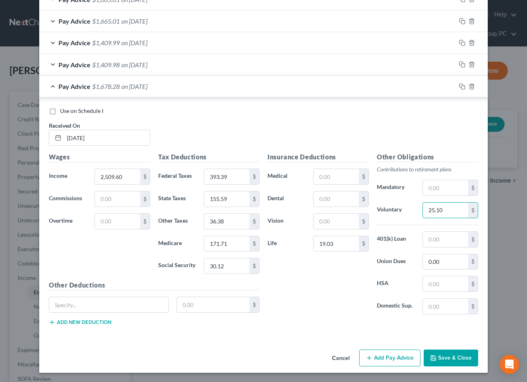
type input "25.10"
type input "159"
drag, startPoint x: 455, startPoint y: 124, endPoint x: 462, endPoint y: 96, distance: 28.9
click at [458, 119] on div "Use on Schedule I Received On * [DATE]" at bounding box center [263, 129] width 437 height 45
drag, startPoint x: 461, startPoint y: 84, endPoint x: 449, endPoint y: 92, distance: 14.4
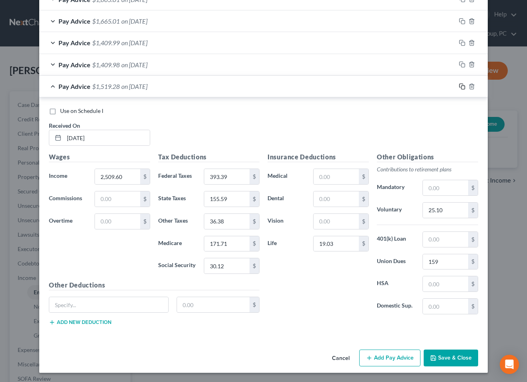
click at [461, 84] on icon "button" at bounding box center [462, 86] width 6 height 6
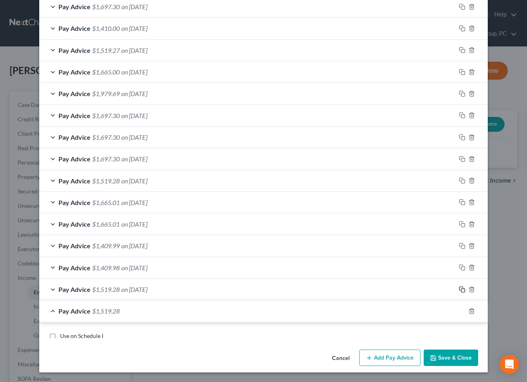
scroll to position [528, 0]
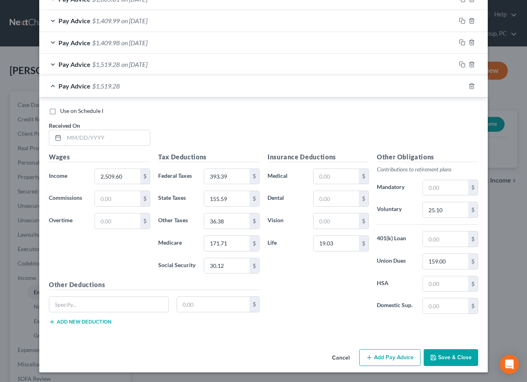
drag, startPoint x: 112, startPoint y: 137, endPoint x: 495, endPoint y: 148, distance: 383.2
click at [114, 136] on input "text" at bounding box center [107, 137] width 86 height 15
type input "[DATE]"
type input "3,011.52"
type input "520.25"
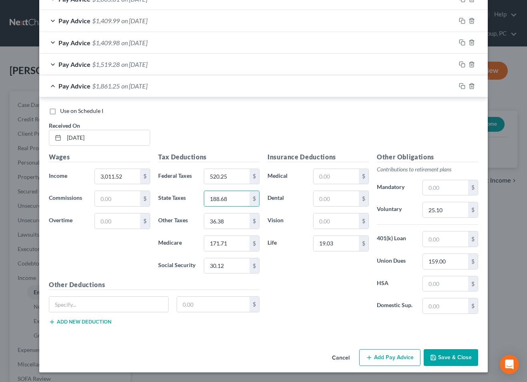
type input "188.68"
type input "44.13"
type input "225.78"
type input "36.13"
type input "30.12"
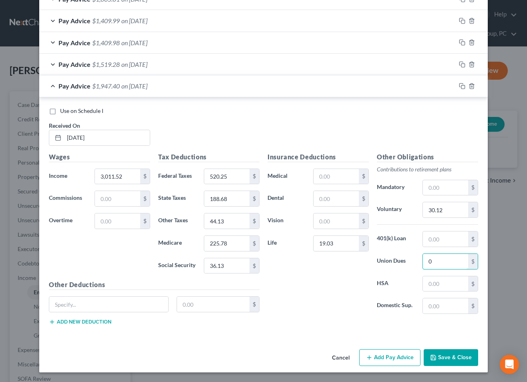
type input "0"
click at [443, 127] on div "Use on Schedule I Received On * [DATE]" at bounding box center [263, 129] width 437 height 45
click at [461, 85] on rect "button" at bounding box center [463, 87] width 4 height 4
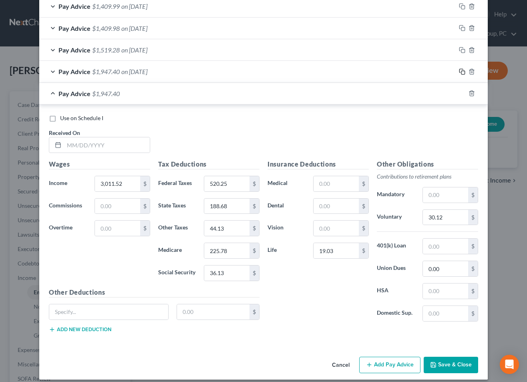
scroll to position [549, 0]
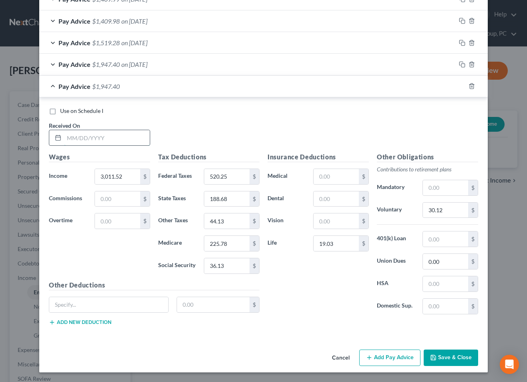
drag, startPoint x: 112, startPoint y: 138, endPoint x: 117, endPoint y: 139, distance: 5.7
click at [112, 138] on input "text" at bounding box center [107, 137] width 86 height 15
type input "[DATE]"
type input "2,509.60"
type input "393.39"
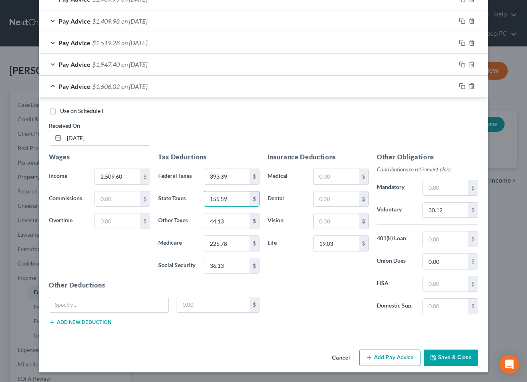
type input "155.59"
drag, startPoint x: 413, startPoint y: 135, endPoint x: 441, endPoint y: 119, distance: 32.5
click at [416, 133] on div "Use on Schedule I Received On * [DATE]" at bounding box center [263, 129] width 437 height 45
drag, startPoint x: 462, startPoint y: 85, endPoint x: 377, endPoint y: 112, distance: 89.3
click at [462, 85] on rect "button" at bounding box center [463, 87] width 4 height 4
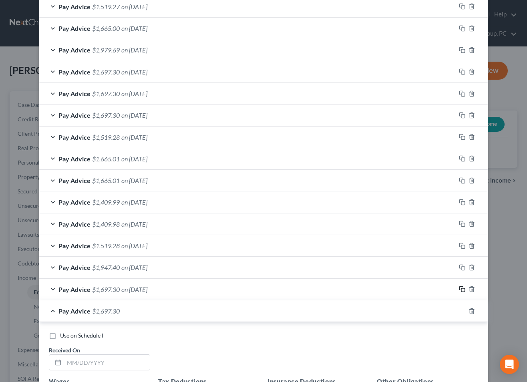
scroll to position [571, 0]
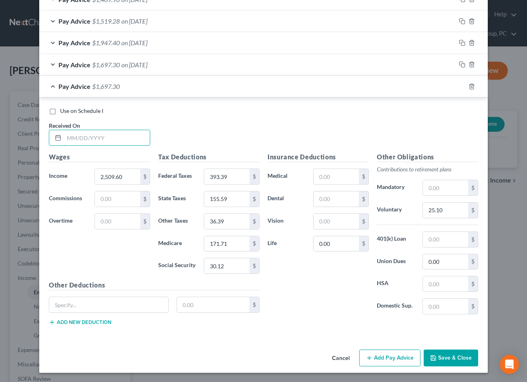
drag, startPoint x: 113, startPoint y: 141, endPoint x: 500, endPoint y: 139, distance: 386.6
click at [114, 141] on input "text" at bounding box center [107, 137] width 86 height 15
drag, startPoint x: 410, startPoint y: 122, endPoint x: 445, endPoint y: 113, distance: 36.7
click at [410, 121] on div "Use on Schedule I Received On * [DATE]" at bounding box center [263, 129] width 437 height 45
click at [461, 87] on icon "button" at bounding box center [462, 86] width 6 height 6
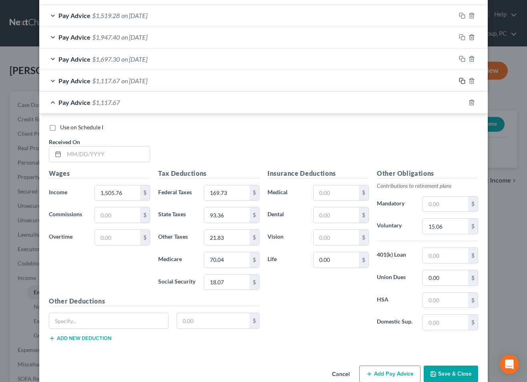
scroll to position [593, 0]
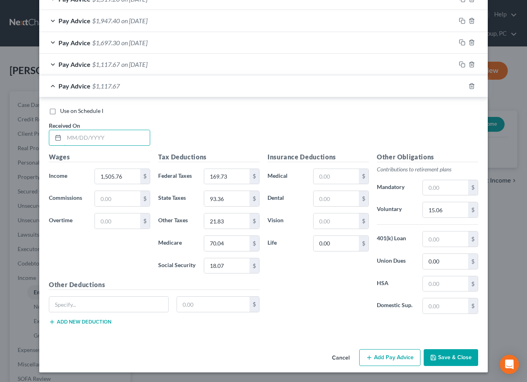
drag, startPoint x: 94, startPoint y: 140, endPoint x: 270, endPoint y: 137, distance: 176.7
click at [94, 139] on input "text" at bounding box center [107, 137] width 86 height 15
click at [447, 354] on button "Save & Close" at bounding box center [451, 357] width 54 height 17
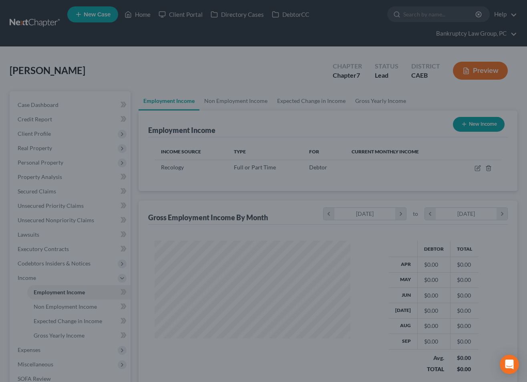
scroll to position [143, 212]
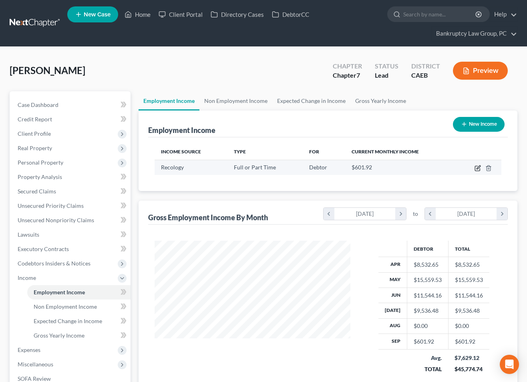
click at [476, 167] on icon "button" at bounding box center [477, 168] width 5 height 5
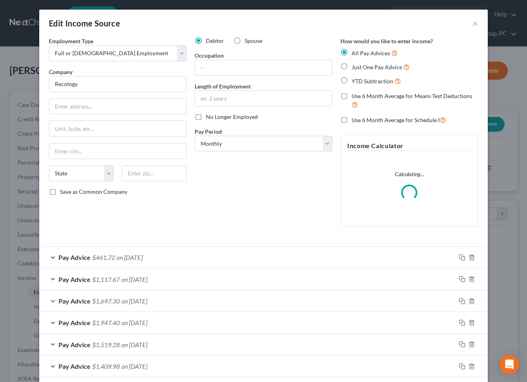
drag, startPoint x: 197, startPoint y: 118, endPoint x: 205, endPoint y: 132, distance: 15.8
click at [206, 119] on label "No Longer Employed" at bounding box center [232, 117] width 52 height 8
click at [209, 118] on input "No Longer Employed" at bounding box center [211, 115] width 5 height 5
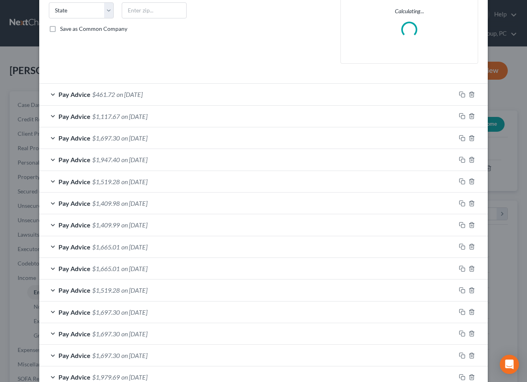
scroll to position [344, 0]
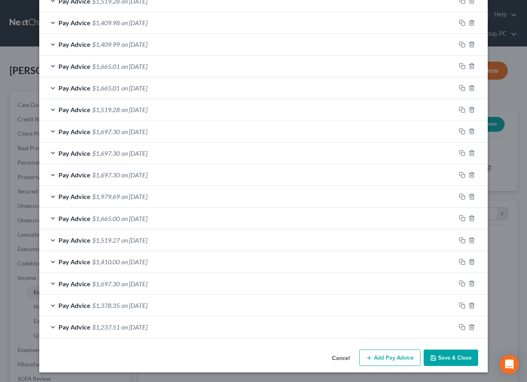
click at [453, 360] on button "Save & Close" at bounding box center [451, 358] width 54 height 17
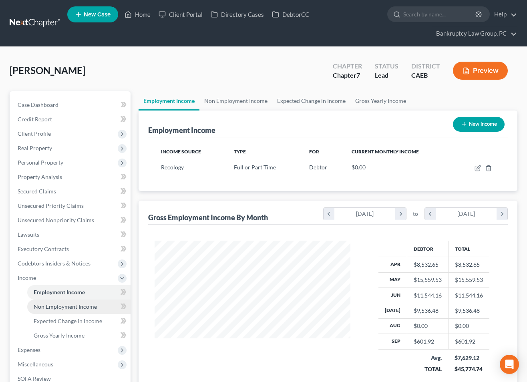
click at [94, 306] on span "Non Employment Income" at bounding box center [65, 306] width 63 height 7
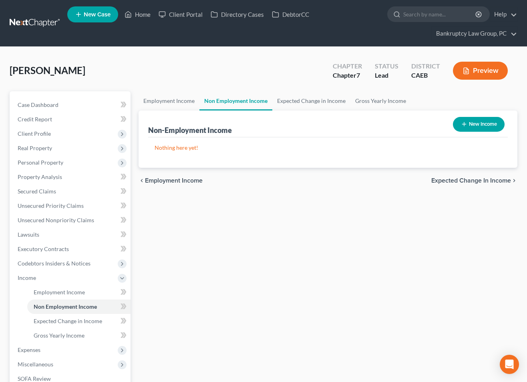
click at [472, 126] on button "New Income" at bounding box center [479, 124] width 52 height 15
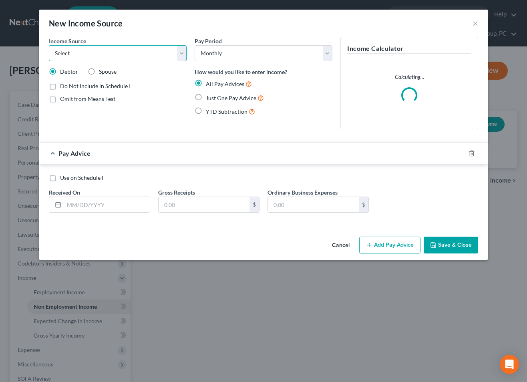
click at [117, 57] on select "Select Unemployment Disability (from employer) Pension Retirement Social Securi…" at bounding box center [118, 53] width 138 height 16
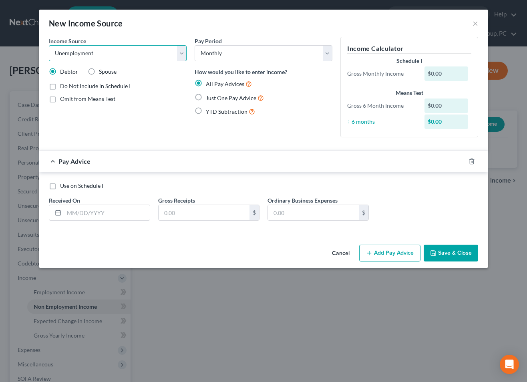
click at [49, 45] on select "Select Unemployment Disability (from employer) Pension Retirement Social Securi…" at bounding box center [118, 53] width 138 height 16
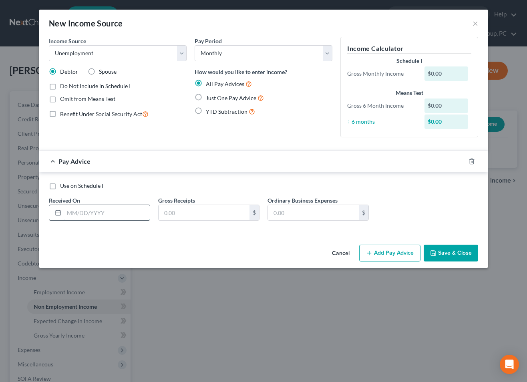
click at [93, 220] on input "text" at bounding box center [107, 212] width 86 height 15
drag, startPoint x: 461, startPoint y: 161, endPoint x: 453, endPoint y: 163, distance: 8.3
click at [461, 161] on icon "button" at bounding box center [462, 161] width 6 height 6
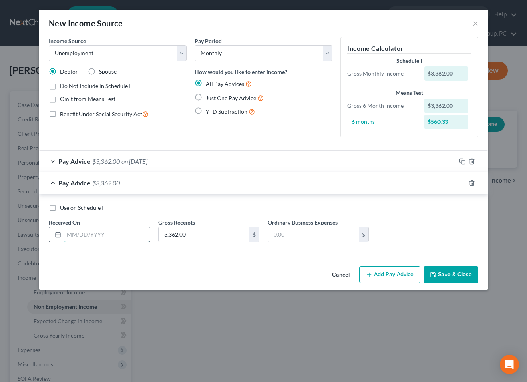
drag, startPoint x: 107, startPoint y: 229, endPoint x: 132, endPoint y: 233, distance: 25.6
click at [107, 229] on input "text" at bounding box center [107, 234] width 86 height 15
click at [429, 214] on div "Use on Schedule I Received On * [DATE] Gross Receipts 240.14 $ Ordinary Busines…" at bounding box center [263, 226] width 437 height 45
click at [461, 181] on icon "button" at bounding box center [462, 183] width 6 height 6
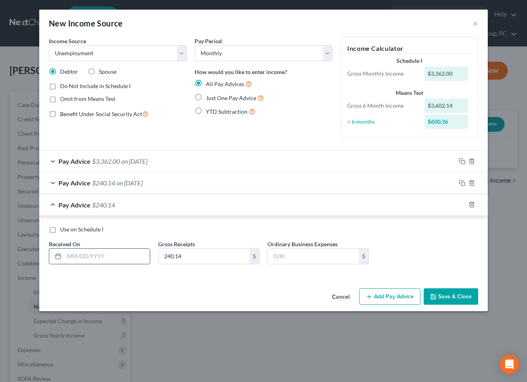
click at [105, 252] on input "text" at bounding box center [107, 256] width 86 height 15
drag, startPoint x: 454, startPoint y: 246, endPoint x: 460, endPoint y: 220, distance: 26.7
click at [455, 244] on div "Use on Schedule I Received On * [DATE] Gross Receipts 2,161.29 $ Ordinary Busin…" at bounding box center [263, 248] width 437 height 45
click at [463, 206] on icon "button" at bounding box center [462, 205] width 6 height 6
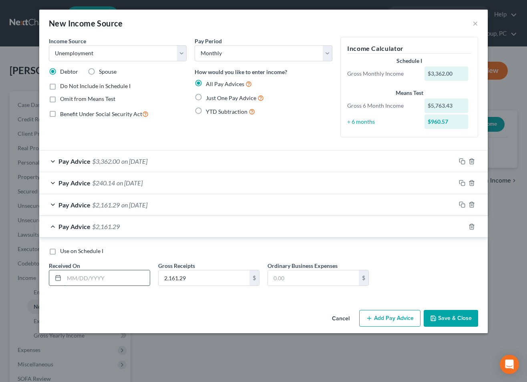
drag, startPoint x: 105, startPoint y: 280, endPoint x: 413, endPoint y: 279, distance: 308.9
click at [105, 280] on input "text" at bounding box center [107, 277] width 86 height 15
click at [468, 267] on div "Use on Schedule I Received On * [DATE] Gross Receipts 3,362 $ Ordinary Business…" at bounding box center [263, 269] width 437 height 45
click at [445, 312] on button "Save & Close" at bounding box center [451, 318] width 54 height 17
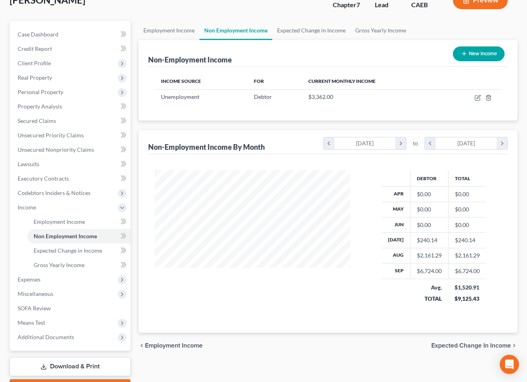
scroll to position [86, 0]
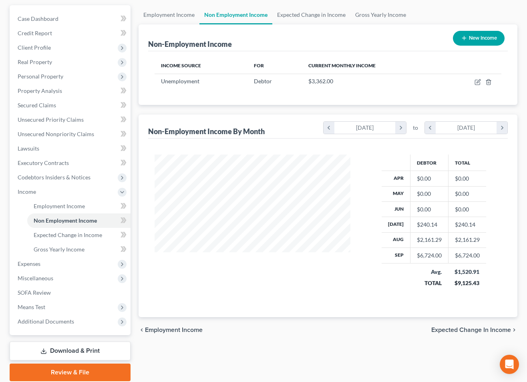
click at [473, 36] on button "New Income" at bounding box center [479, 38] width 52 height 15
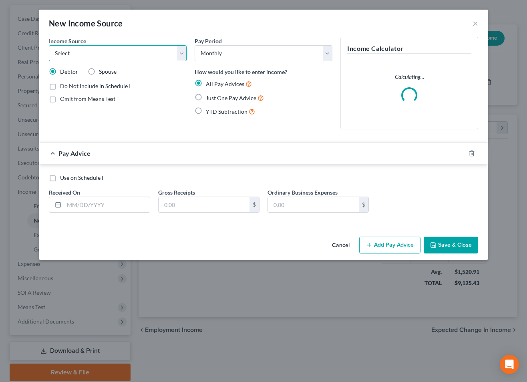
click at [71, 51] on select "Select Unemployment Disability (from employer) Pension Retirement Social Securi…" at bounding box center [118, 53] width 138 height 16
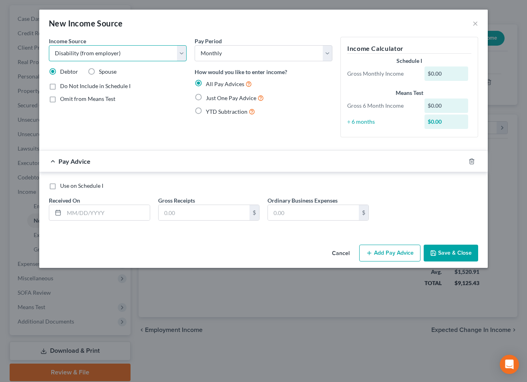
click at [49, 45] on select "Select Unemployment Disability (from employer) Pension Retirement Social Securi…" at bounding box center [118, 53] width 138 height 16
click at [99, 218] on input "text" at bounding box center [107, 212] width 86 height 15
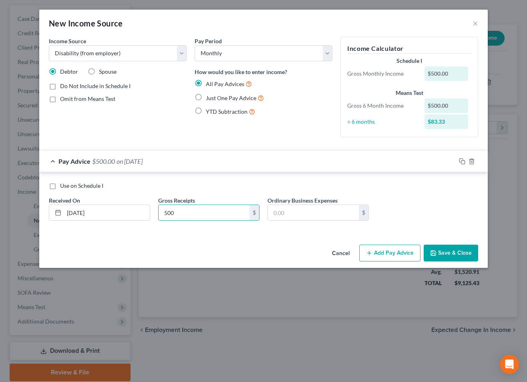
click at [445, 204] on div "Use on Schedule I Received On * [DATE] Gross Receipts 500 $ Ordinary Business E…" at bounding box center [263, 204] width 437 height 45
click at [463, 163] on icon "button" at bounding box center [462, 161] width 6 height 6
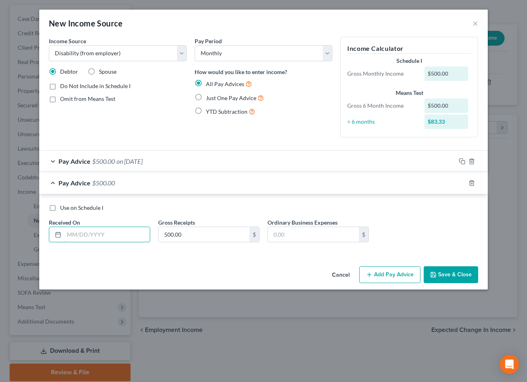
drag, startPoint x: 106, startPoint y: 236, endPoint x: 388, endPoint y: 245, distance: 282.2
click at [108, 236] on input "text" at bounding box center [107, 234] width 86 height 15
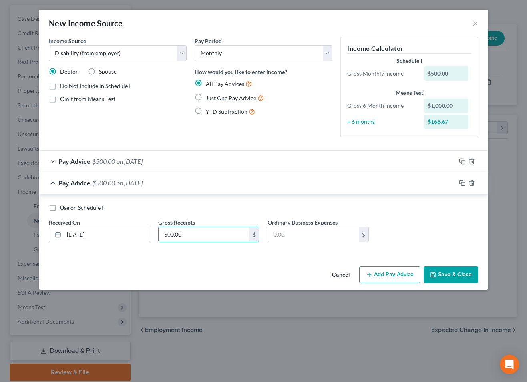
drag, startPoint x: 463, startPoint y: 217, endPoint x: 461, endPoint y: 199, distance: 18.1
click at [463, 213] on div "Use on Schedule I Received On * [DATE] Gross Receipts 500.00 $ Ordinary Busines…" at bounding box center [263, 226] width 437 height 45
drag, startPoint x: 461, startPoint y: 182, endPoint x: 454, endPoint y: 182, distance: 6.8
click at [461, 182] on icon "button" at bounding box center [462, 183] width 6 height 6
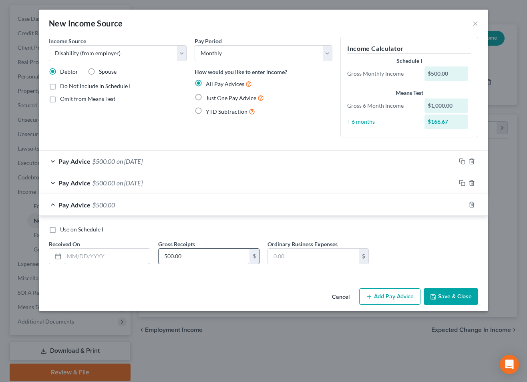
drag, startPoint x: 128, startPoint y: 255, endPoint x: 215, endPoint y: 254, distance: 86.9
click at [128, 255] on input "text" at bounding box center [107, 256] width 86 height 15
drag, startPoint x: 443, startPoint y: 248, endPoint x: 460, endPoint y: 217, distance: 35.3
click at [449, 241] on div "Use on Schedule I Received On * [DATE] Gross Receipts 500.00 $ Ordinary Busines…" at bounding box center [263, 248] width 437 height 45
click at [461, 205] on rect "button" at bounding box center [463, 206] width 4 height 4
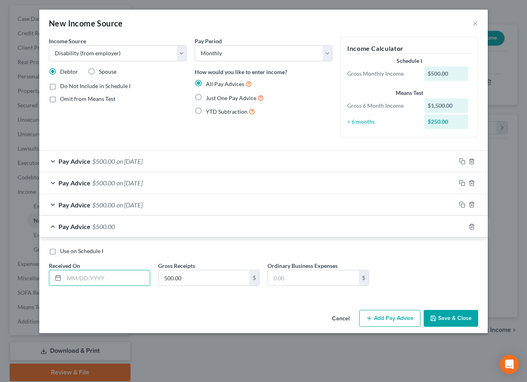
drag, startPoint x: 97, startPoint y: 277, endPoint x: 282, endPoint y: 269, distance: 185.2
click at [98, 277] on input "text" at bounding box center [107, 277] width 86 height 15
click at [133, 228] on span "on [DATE]" at bounding box center [130, 227] width 26 height 8
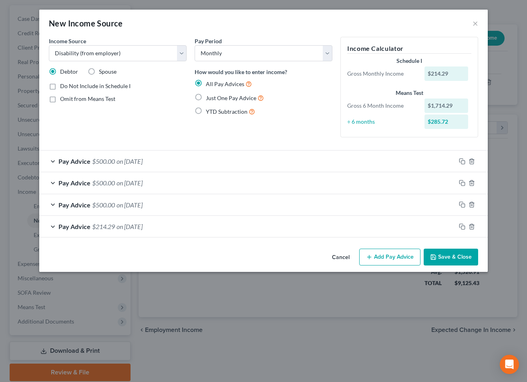
click at [126, 207] on span "on [DATE]" at bounding box center [130, 205] width 26 height 8
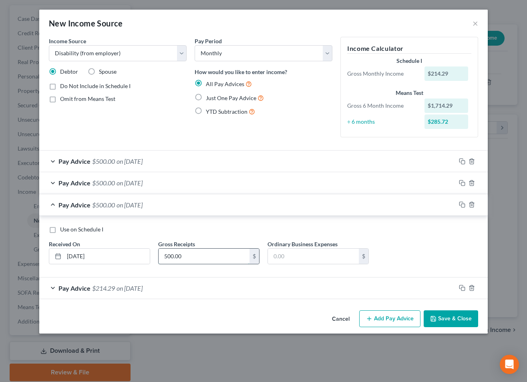
click at [197, 254] on input "500.00" at bounding box center [204, 256] width 91 height 15
click at [115, 206] on span "$285.71" at bounding box center [103, 205] width 23 height 8
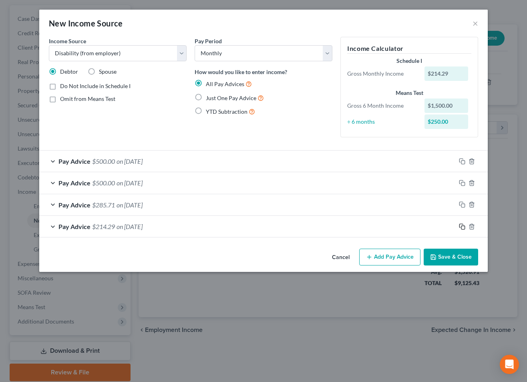
click at [461, 225] on icon "button" at bounding box center [462, 227] width 6 height 6
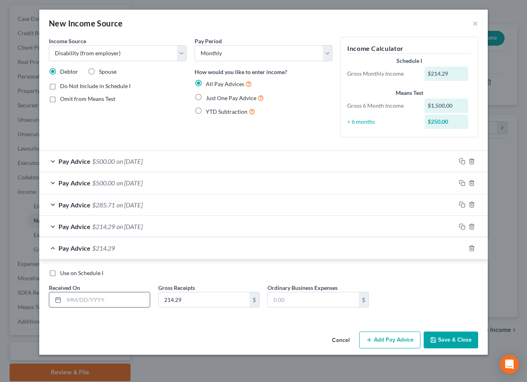
click at [125, 293] on input "text" at bounding box center [107, 299] width 86 height 15
click at [473, 281] on div "Use on Schedule I Received On * [DATE] Gross Receipts 500 $ Ordinary Business E…" at bounding box center [263, 291] width 437 height 45
drag, startPoint x: 462, startPoint y: 248, endPoint x: 450, endPoint y: 253, distance: 12.9
click at [462, 248] on icon "button" at bounding box center [462, 248] width 6 height 6
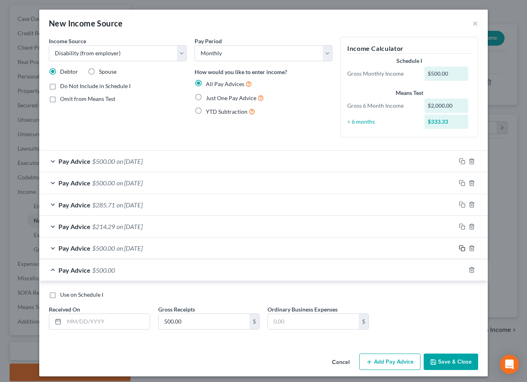
scroll to position [4, 0]
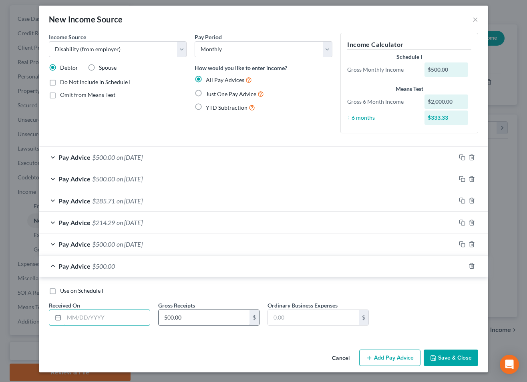
drag, startPoint x: 94, startPoint y: 314, endPoint x: 240, endPoint y: 321, distance: 146.4
click at [95, 314] on input "text" at bounding box center [107, 317] width 86 height 15
drag, startPoint x: 449, startPoint y: 296, endPoint x: 459, endPoint y: 278, distance: 20.3
click at [454, 288] on div "Use on Schedule I Received On * [DATE] Gross Receipts 500.00 $ Ordinary Busines…" at bounding box center [263, 309] width 437 height 45
drag, startPoint x: 463, startPoint y: 266, endPoint x: 439, endPoint y: 271, distance: 24.2
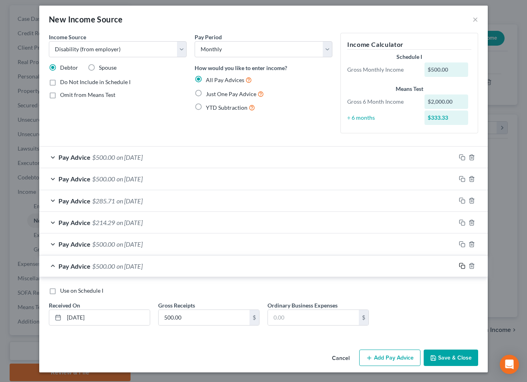
click at [463, 266] on icon "button" at bounding box center [462, 266] width 6 height 6
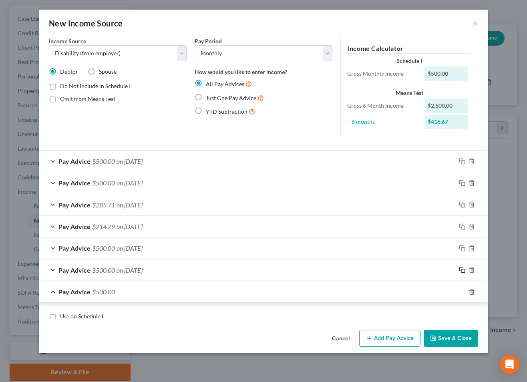
scroll to position [0, 0]
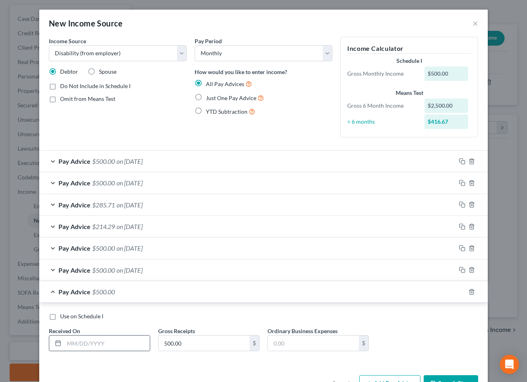
click at [106, 338] on input "text" at bounding box center [107, 343] width 86 height 15
click at [451, 314] on div "Use on Schedule I" at bounding box center [263, 316] width 429 height 8
click at [462, 293] on icon "button" at bounding box center [462, 292] width 6 height 6
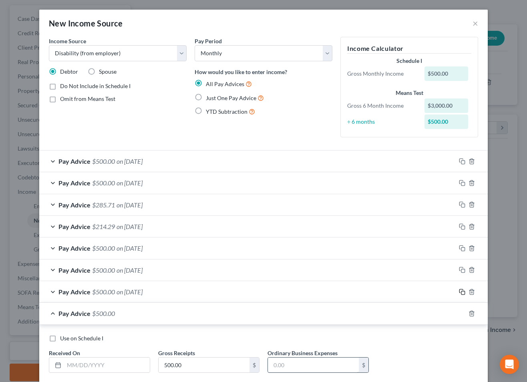
scroll to position [48, 0]
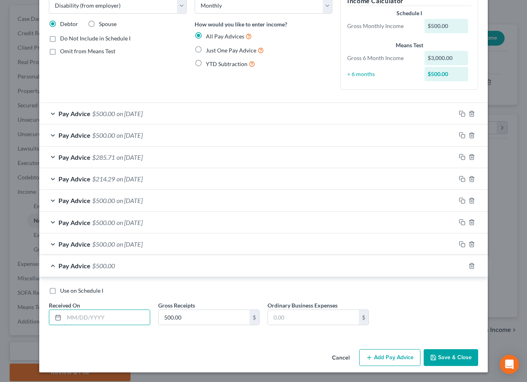
drag, startPoint x: 98, startPoint y: 317, endPoint x: 319, endPoint y: 301, distance: 221.7
click at [101, 316] on input "text" at bounding box center [107, 317] width 86 height 15
click at [449, 359] on button "Save & Close" at bounding box center [451, 357] width 54 height 17
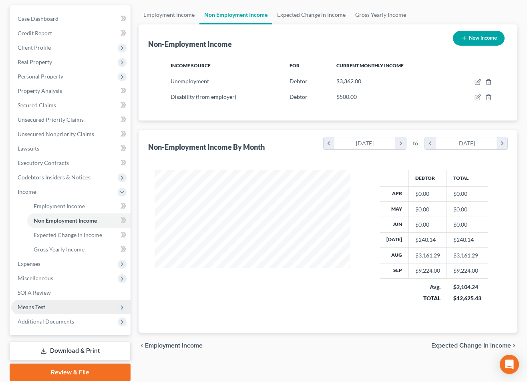
click at [38, 307] on span "Means Test" at bounding box center [32, 307] width 28 height 7
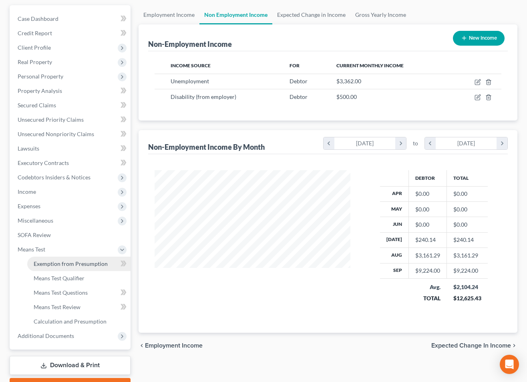
drag, startPoint x: 56, startPoint y: 263, endPoint x: 181, endPoint y: 251, distance: 125.6
click at [56, 263] on span "Exemption from Presumption" at bounding box center [71, 263] width 74 height 7
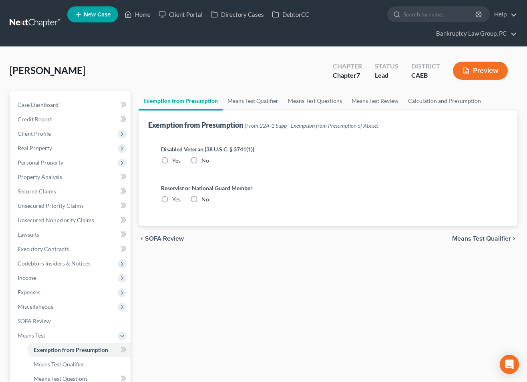
drag, startPoint x: 193, startPoint y: 159, endPoint x: 200, endPoint y: 182, distance: 24.2
click at [202, 161] on label "No" at bounding box center [206, 161] width 8 height 8
click at [205, 161] on input "No" at bounding box center [207, 159] width 5 height 5
drag, startPoint x: 194, startPoint y: 200, endPoint x: 221, endPoint y: 206, distance: 28.1
click at [202, 201] on label "No" at bounding box center [206, 199] width 8 height 8
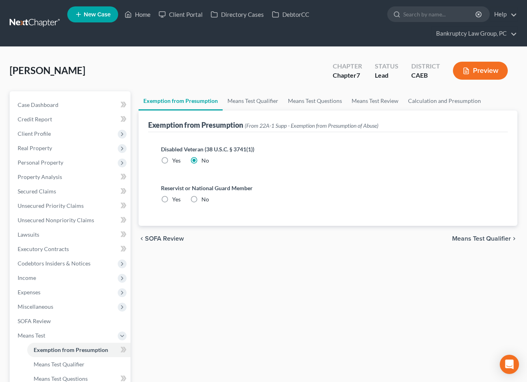
click at [205, 201] on input "No" at bounding box center [207, 197] width 5 height 5
click at [475, 238] on span "Means Test Qualifier" at bounding box center [481, 239] width 59 height 6
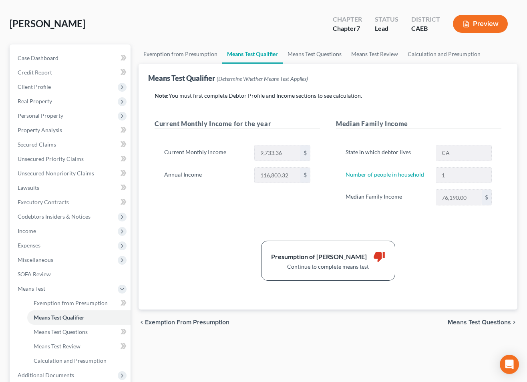
scroll to position [52, 0]
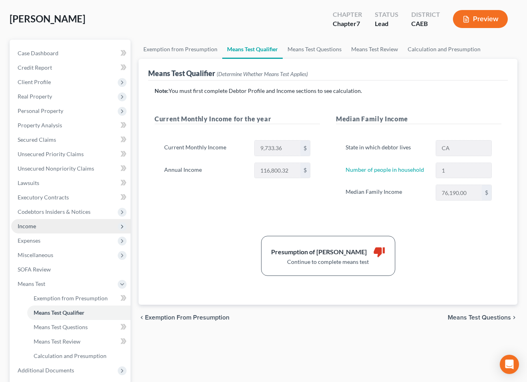
click at [31, 228] on span "Income" at bounding box center [27, 226] width 18 height 7
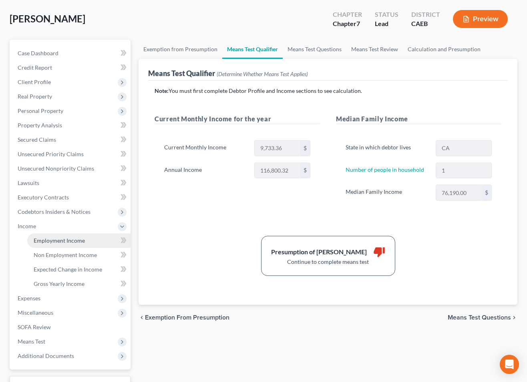
click at [56, 241] on span "Employment Income" at bounding box center [59, 240] width 51 height 7
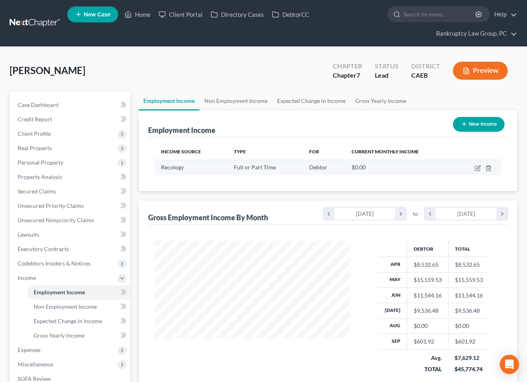
scroll to position [143, 212]
click at [475, 168] on icon "button" at bounding box center [477, 168] width 5 height 5
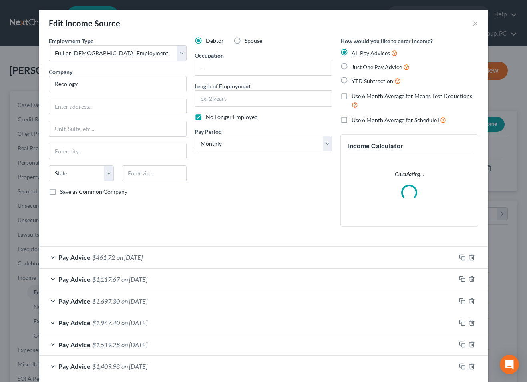
click at [352, 99] on label "Use 6 Month Average for Means Test Deductions" at bounding box center [415, 100] width 127 height 17
click at [355, 97] on input "Use 6 Month Average for Means Test Deductions" at bounding box center [357, 94] width 5 height 5
click at [301, 147] on select "Select Monthly Twice Monthly Every Other Week Weekly" at bounding box center [264, 144] width 138 height 16
click at [195, 136] on select "Select Monthly Twice Monthly Every Other Week Weekly" at bounding box center [264, 144] width 138 height 16
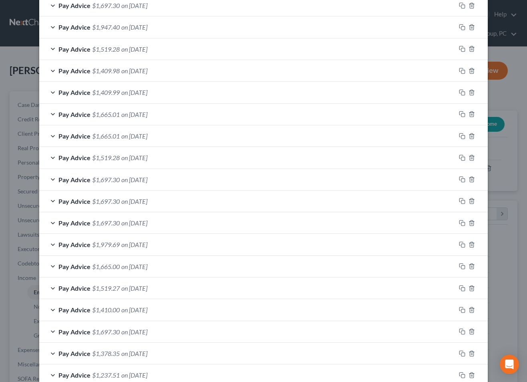
scroll to position [344, 0]
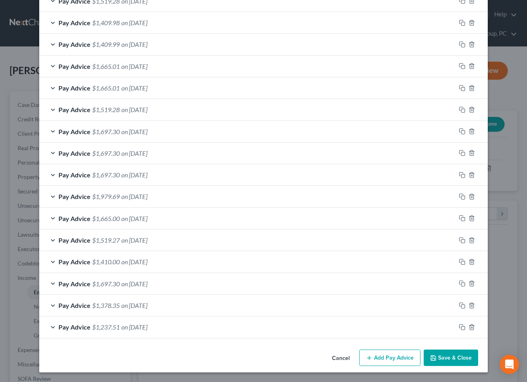
click at [464, 356] on button "Save & Close" at bounding box center [451, 358] width 54 height 17
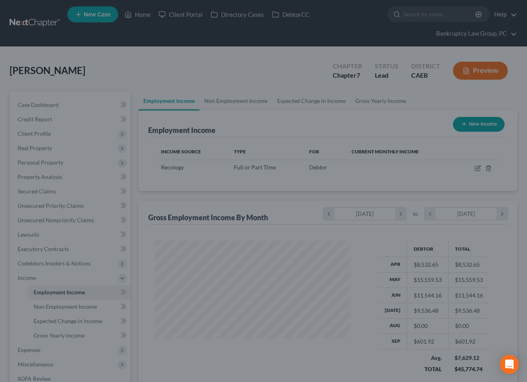
scroll to position [368, 0]
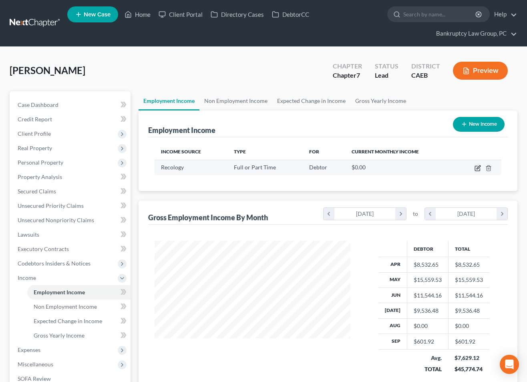
click at [476, 170] on icon "button" at bounding box center [478, 168] width 6 height 6
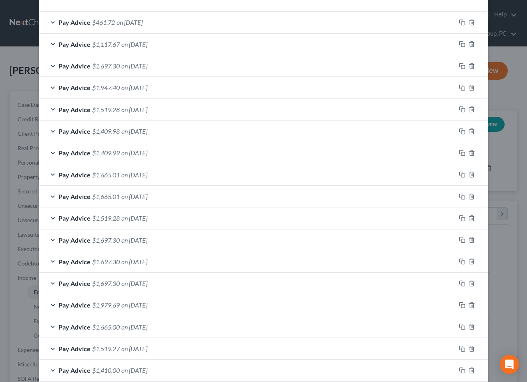
scroll to position [269, 0]
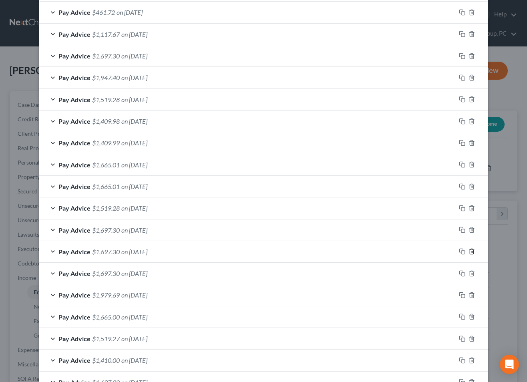
click at [473, 252] on icon "button" at bounding box center [472, 251] width 6 height 6
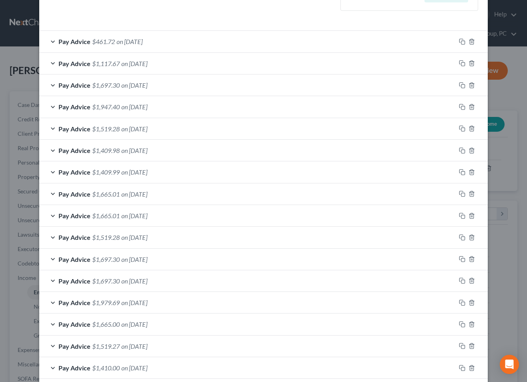
scroll to position [238, 0]
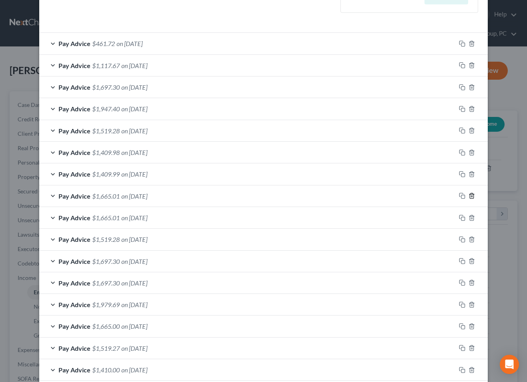
click at [472, 196] on line "button" at bounding box center [472, 197] width 0 height 2
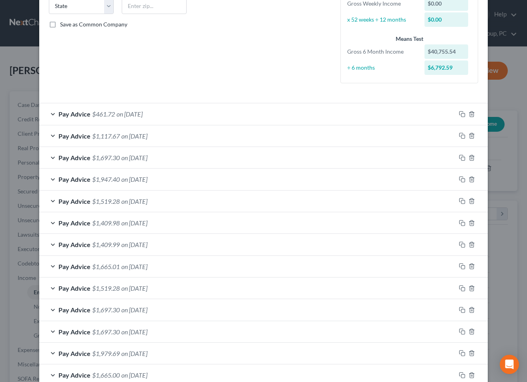
scroll to position [324, 0]
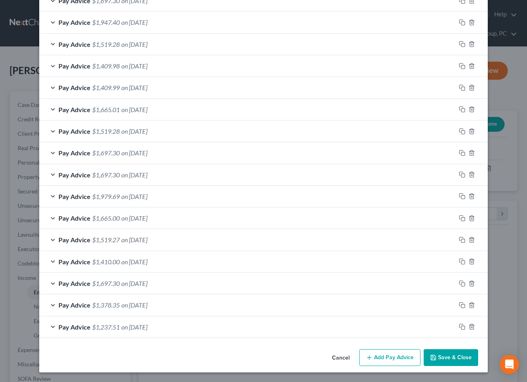
click at [449, 358] on button "Save & Close" at bounding box center [451, 357] width 54 height 17
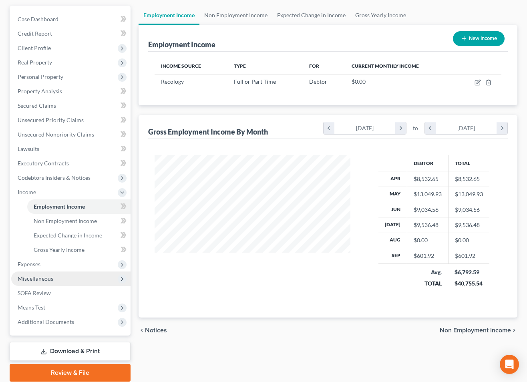
scroll to position [105, 0]
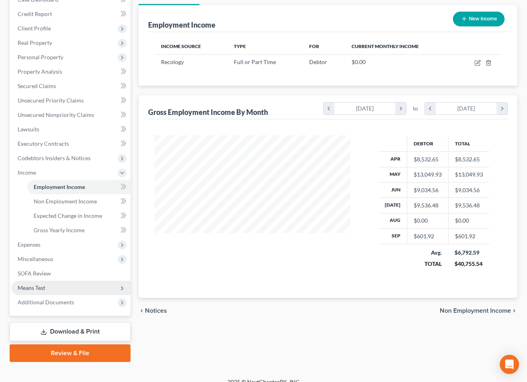
click at [47, 288] on span "Means Test" at bounding box center [70, 288] width 119 height 14
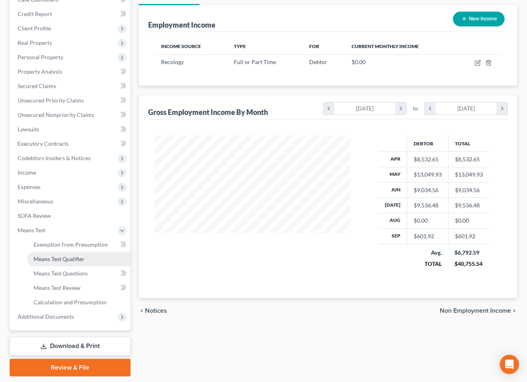
click at [59, 264] on link "Means Test Qualifier" at bounding box center [78, 259] width 103 height 14
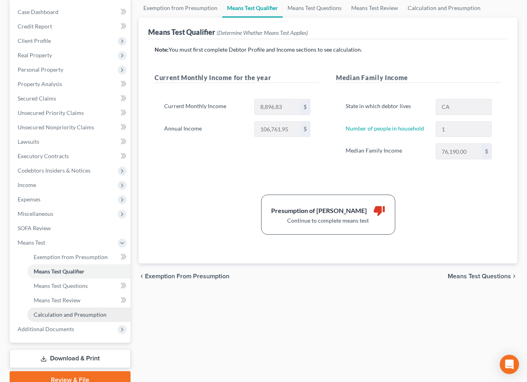
scroll to position [129, 0]
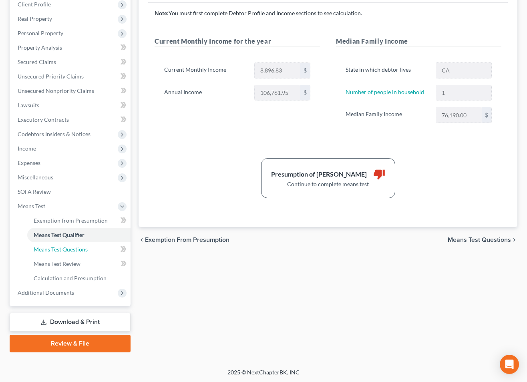
drag, startPoint x: 75, startPoint y: 252, endPoint x: 182, endPoint y: 236, distance: 108.7
click at [75, 252] on link "Means Test Questions" at bounding box center [78, 249] width 103 height 14
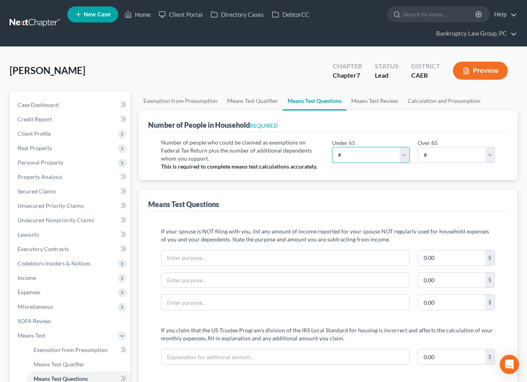
click at [379, 157] on select "# 0 1 2 3 4 5 6 7 8 9 10" at bounding box center [371, 155] width 78 height 16
click at [332, 147] on select "# 0 1 2 3 4 5 6 7 8 9 10" at bounding box center [371, 155] width 78 height 16
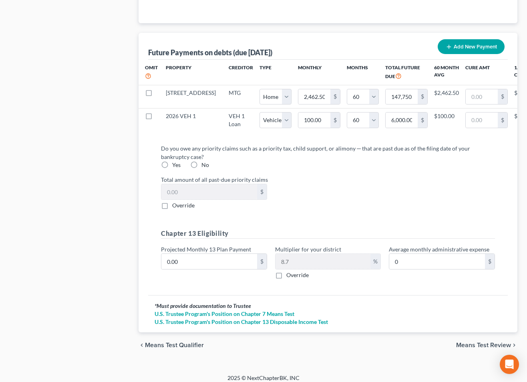
scroll to position [831, 0]
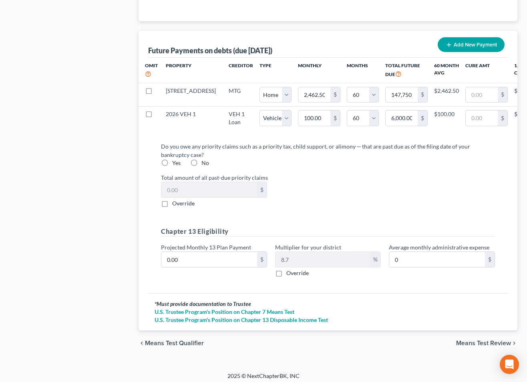
click at [172, 167] on label "Yes" at bounding box center [176, 163] width 8 height 8
click at [175, 164] on input "Yes" at bounding box center [177, 161] width 5 height 5
click at [176, 207] on span "Override" at bounding box center [183, 203] width 22 height 7
click at [176, 205] on input "Override" at bounding box center [177, 202] width 5 height 5
click at [185, 197] on input "0.00" at bounding box center [209, 189] width 96 height 15
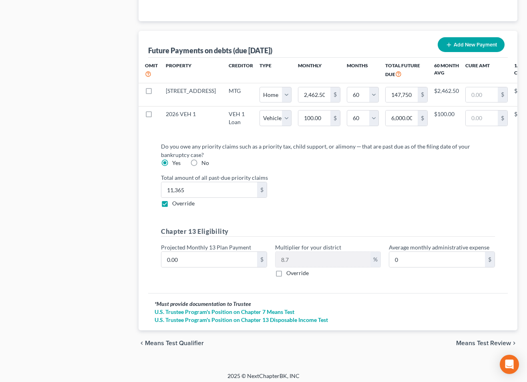
click at [402, 226] on div "Do you owe any priority claims such as a priority tax, child support, or alimon…" at bounding box center [328, 212] width 347 height 141
drag, startPoint x: 479, startPoint y: 354, endPoint x: 476, endPoint y: 348, distance: 6.6
click at [479, 347] on span "Means Test Review" at bounding box center [483, 343] width 55 height 6
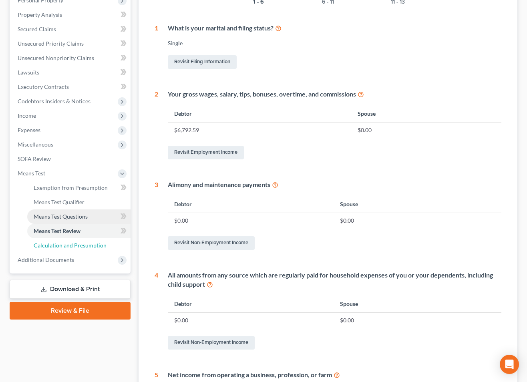
click at [67, 247] on span "Calculation and Presumption" at bounding box center [70, 245] width 73 height 7
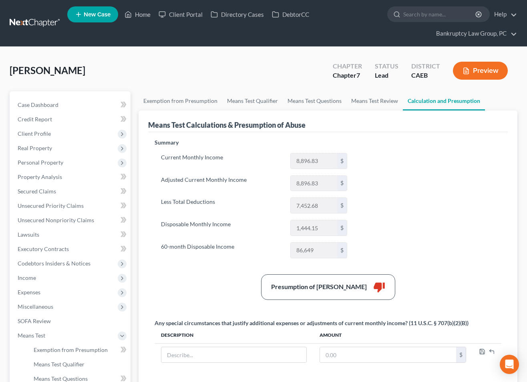
scroll to position [129, 0]
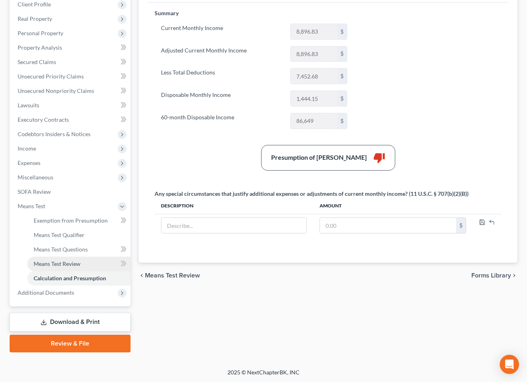
click at [63, 263] on span "Means Test Review" at bounding box center [57, 263] width 47 height 7
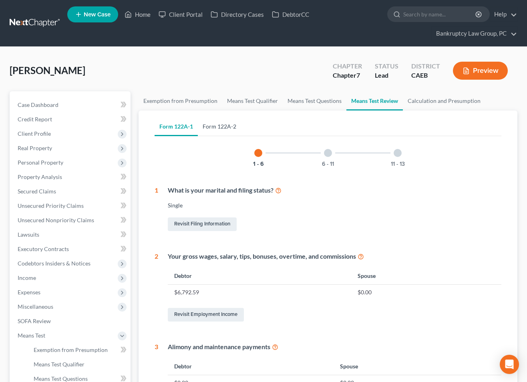
click at [217, 126] on link "Form 122A-2" at bounding box center [219, 126] width 43 height 19
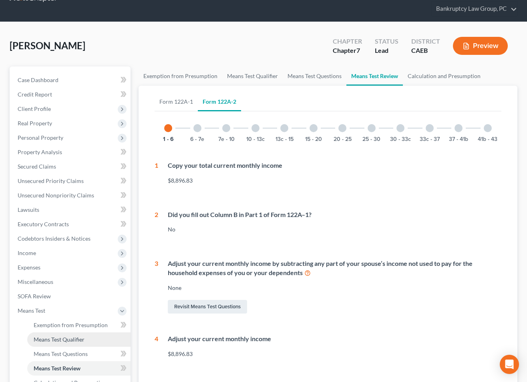
click at [52, 336] on span "Means Test Qualifier" at bounding box center [59, 339] width 51 height 7
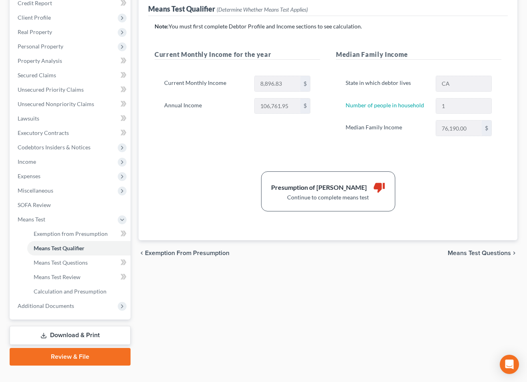
scroll to position [129, 0]
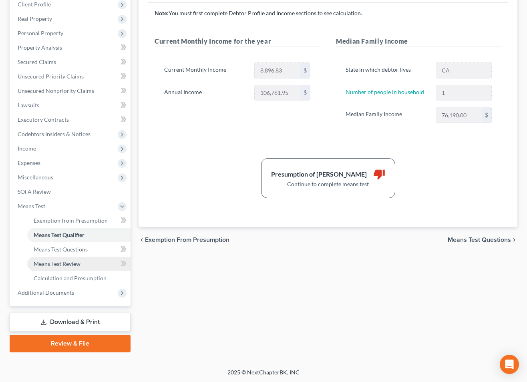
click at [66, 267] on link "Means Test Review" at bounding box center [78, 264] width 103 height 14
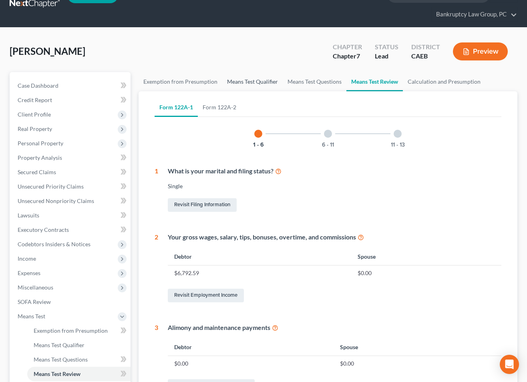
scroll to position [25, 0]
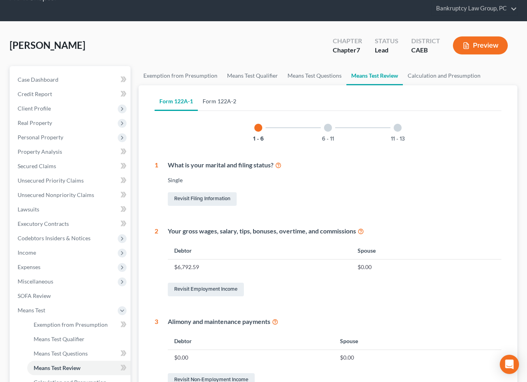
click at [225, 103] on link "Form 122A-2" at bounding box center [219, 101] width 43 height 19
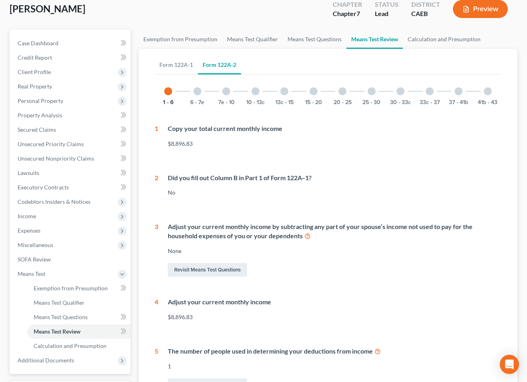
scroll to position [62, 0]
click at [194, 91] on div at bounding box center [197, 91] width 8 height 8
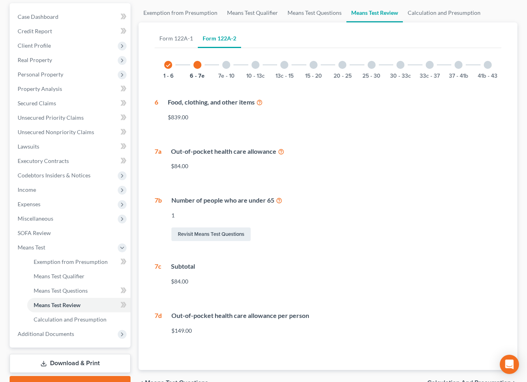
scroll to position [82, 0]
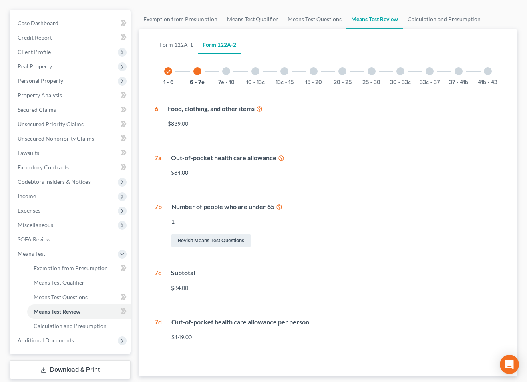
click at [226, 69] on div at bounding box center [226, 71] width 8 height 8
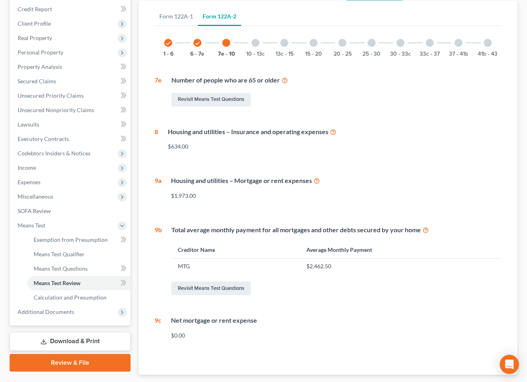
scroll to position [119, 0]
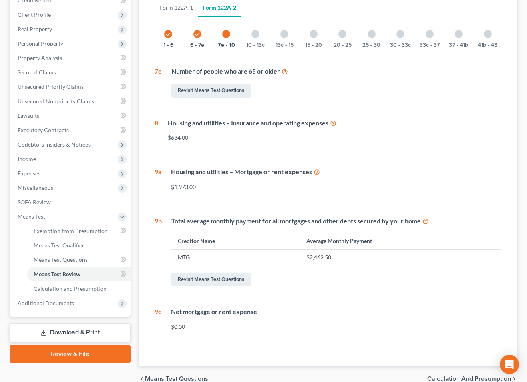
drag, startPoint x: 269, startPoint y: 44, endPoint x: 262, endPoint y: 38, distance: 8.9
click at [269, 44] on div "10 - 13c" at bounding box center [255, 33] width 27 height 27
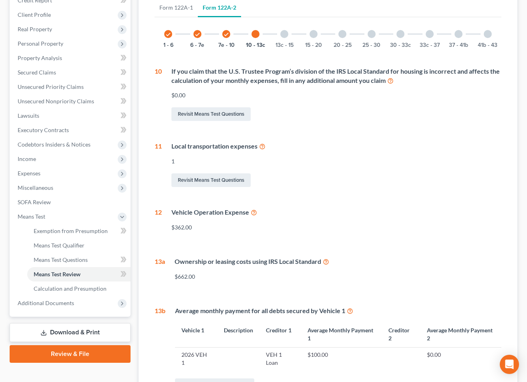
drag, startPoint x: 256, startPoint y: 33, endPoint x: 262, endPoint y: 36, distance: 6.5
click at [256, 33] on div at bounding box center [256, 34] width 8 height 8
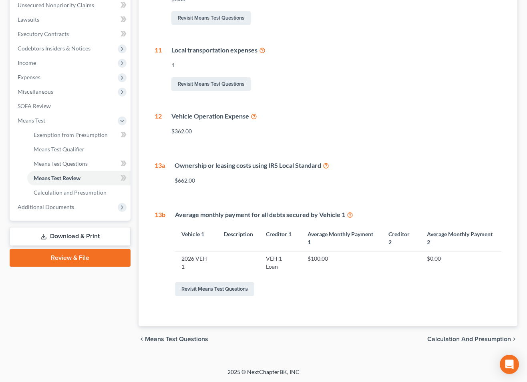
scroll to position [0, 0]
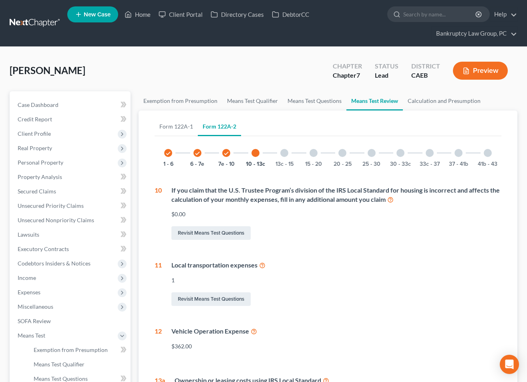
click at [286, 152] on div at bounding box center [284, 153] width 8 height 8
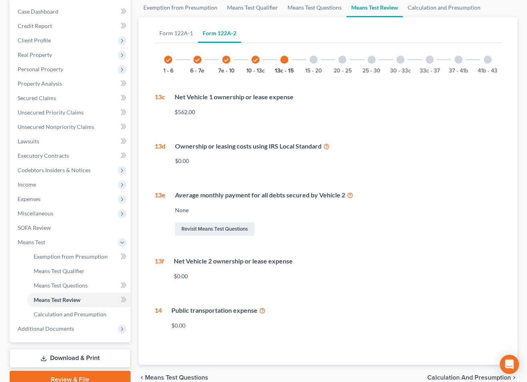
scroll to position [106, 0]
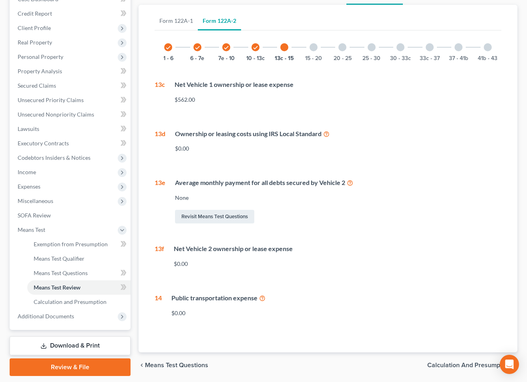
click at [315, 47] on div at bounding box center [314, 47] width 8 height 8
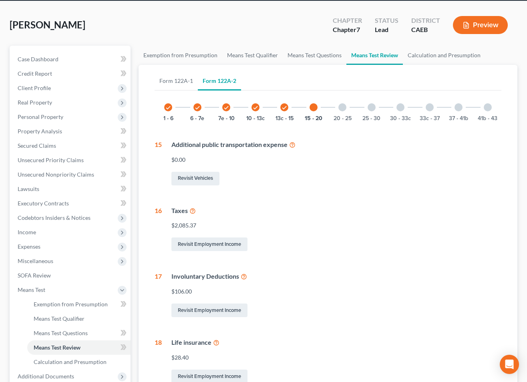
scroll to position [30, 0]
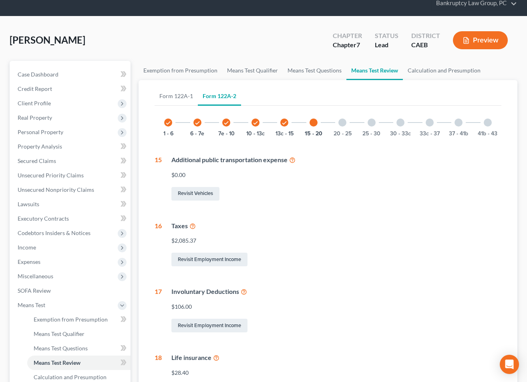
click at [342, 124] on div at bounding box center [343, 123] width 8 height 8
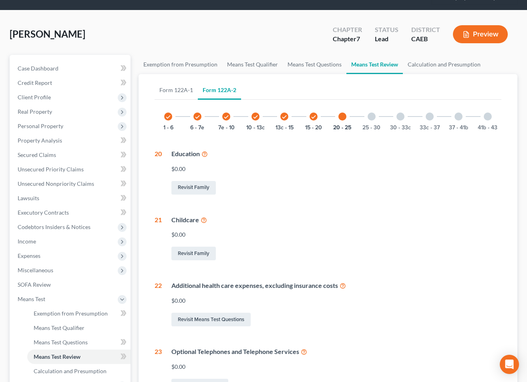
scroll to position [0, 0]
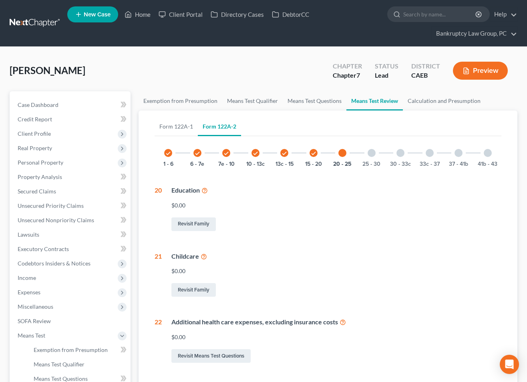
drag, startPoint x: 370, startPoint y: 152, endPoint x: 372, endPoint y: 157, distance: 5.2
click at [370, 152] on div at bounding box center [372, 153] width 8 height 8
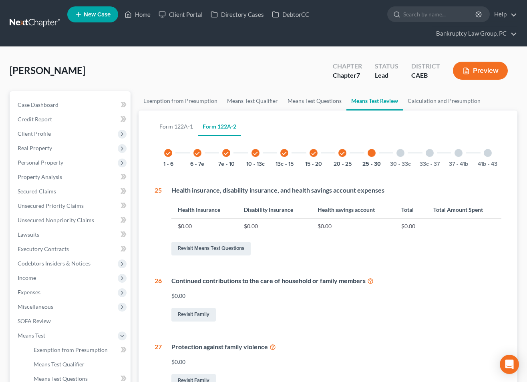
click at [402, 152] on div at bounding box center [401, 153] width 8 height 8
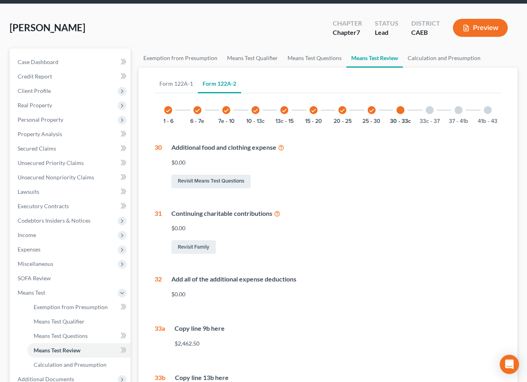
scroll to position [51, 0]
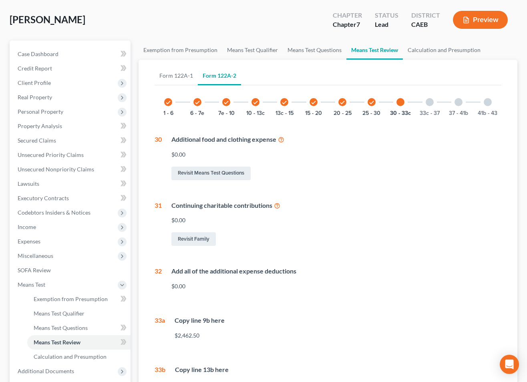
drag, startPoint x: 433, startPoint y: 103, endPoint x: 432, endPoint y: 119, distance: 16.4
click at [433, 103] on div at bounding box center [430, 102] width 8 height 8
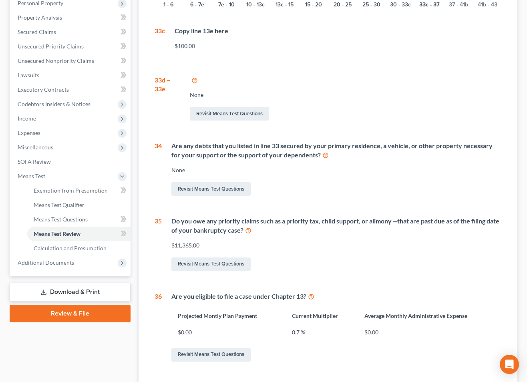
scroll to position [225, 0]
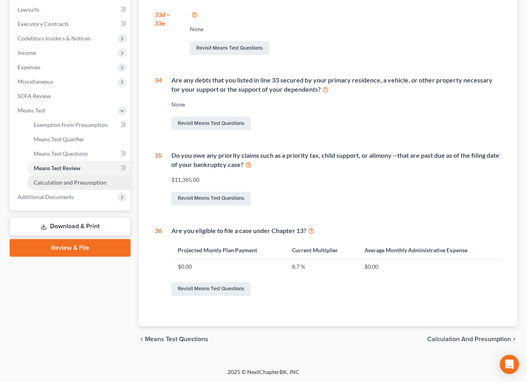
click at [61, 183] on span "Calculation and Presumption" at bounding box center [70, 182] width 73 height 7
